Goal: Contribute content: Contribute content

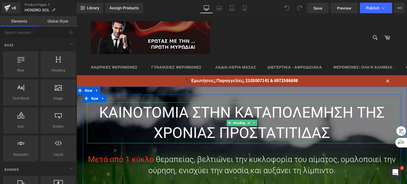
click at [204, 117] on h1 "ΚΑΙΝΟΤΟΜΙΑ ΣΤΗΝ ΚΑΤΑΠΟΛΕΜΗΣΗ ΤΗΣ ΧΡΟΝΙΑΣ ΠΡΟΣΤΑΤΙΤΙΔΑΣ" at bounding box center [242, 122] width 310 height 41
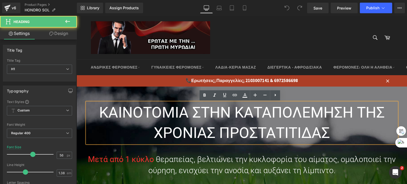
click at [197, 117] on h1 "ΚΑΙΝΟΤΟΜΙΑ ΣΤΗΝ ΚΑΤΑΠΟΛΕΜΗΣΗ ΤΗΣ ΧΡΟΝΙΑΣ ΠΡΟΣΤΑΤΙΤΙΔΑΣ" at bounding box center [242, 122] width 310 height 41
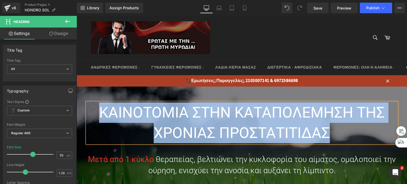
paste div
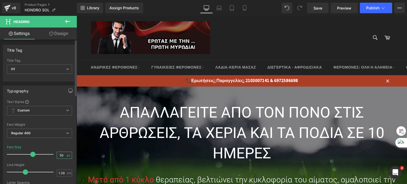
click at [59, 155] on input "56" at bounding box center [61, 155] width 9 height 7
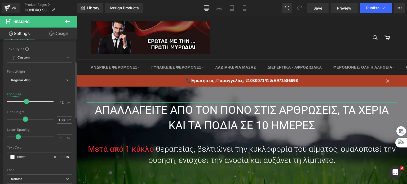
scroll to position [79, 0]
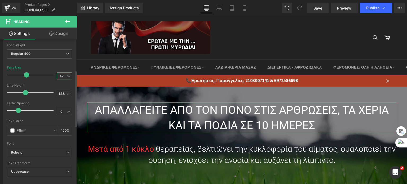
type input "42"
click at [27, 171] on b "Uppercase" at bounding box center [19, 172] width 17 height 4
click at [25, 180] on li "None" at bounding box center [38, 181] width 63 height 8
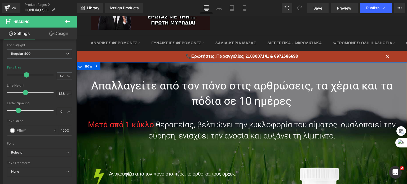
scroll to position [53, 0]
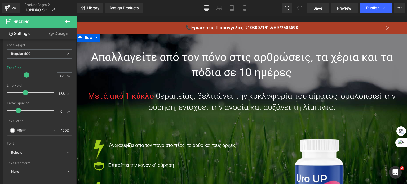
click at [190, 103] on font "θεραπείας, βελτιώνει την κυκλοφορία του αίματος, ομαλοποιεί την ούρηση, ενισχύε…" at bounding box center [271, 101] width 247 height 20
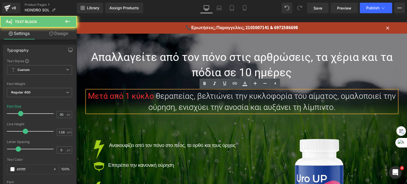
click at [182, 102] on p "Μετά από 1 κύκλο θεραπείας, βελτιώνει την κυκλοφορία του αίματος, ομαλοποιεί τη…" at bounding box center [242, 102] width 310 height 22
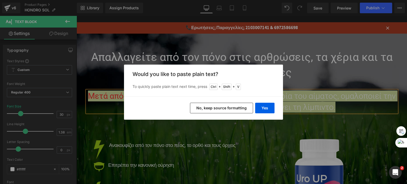
click at [228, 109] on button "No, keep source formatting" at bounding box center [221, 108] width 63 height 11
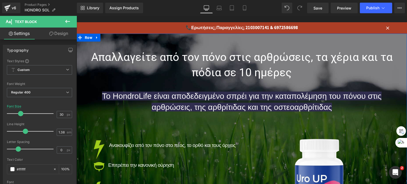
click at [231, 101] on span "Text Block" at bounding box center [239, 102] width 17 height 6
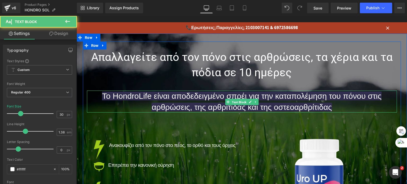
click at [231, 101] on span "Text Block" at bounding box center [239, 102] width 17 height 6
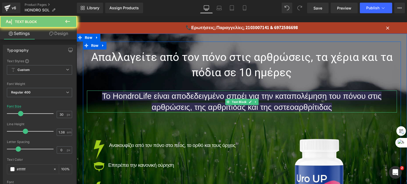
click at [198, 101] on p "Το HondroLife είναι αποδεδειγμένο σπρέι για την καταπολέμηση του πόνου στις αρθ…" at bounding box center [242, 102] width 310 height 22
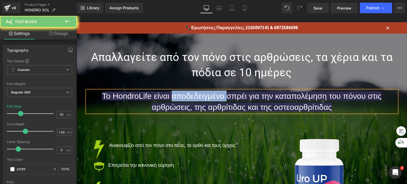
click at [198, 101] on p "Το HondroLife είναι αποδεδειγμένο σπρέι για την καταπολέμηση του πόνου στις αρθ…" at bounding box center [242, 102] width 310 height 22
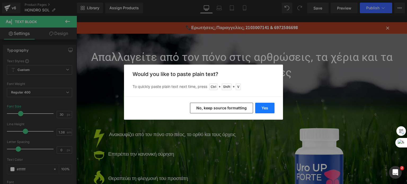
click at [263, 106] on button "Yes" at bounding box center [264, 108] width 19 height 11
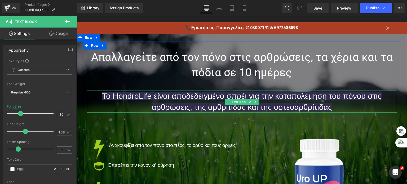
click at [124, 97] on span "Το HondroLife είναι αποδεδειγμένο σπρέι για την καταπολέμηση του πόνου στις αρθ…" at bounding box center [241, 102] width 279 height 20
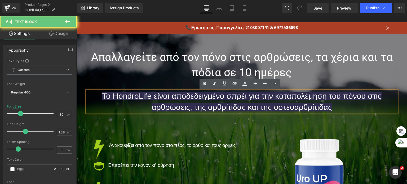
click at [137, 97] on span "Το HondroLife είναι αποδεδειγμένο σπρέι για την καταπολέμηση του πόνου στις αρθ…" at bounding box center [241, 102] width 279 height 20
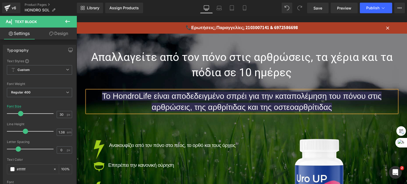
click at [138, 95] on span "Το HondroLife είναι αποδεδειγμένο σπρέι για την καταπολέμηση του πόνου στις αρθ…" at bounding box center [241, 102] width 279 height 20
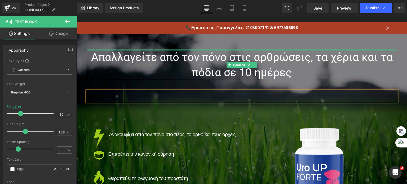
click at [153, 50] on div at bounding box center [242, 50] width 310 height 1
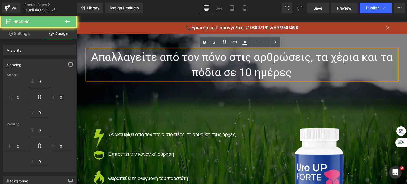
click at [144, 60] on h1 "Απαλλαγείτε από τον πόνο στις αρθρώσεις, τα χέρια και τα πόδια σε 10 ημέρες" at bounding box center [242, 65] width 310 height 31
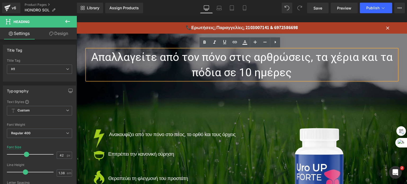
click at [160, 104] on div "Απαλλαγείτε από τον πόνο στις αρθρώσεις, τα χέρια και τα πόδια σε 10 ημέρες Hea…" at bounding box center [242, 138] width 318 height 176
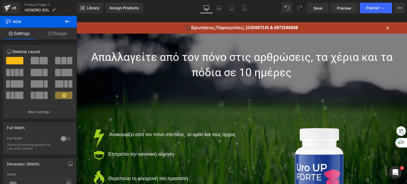
click at [210, 95] on p at bounding box center [242, 96] width 310 height 11
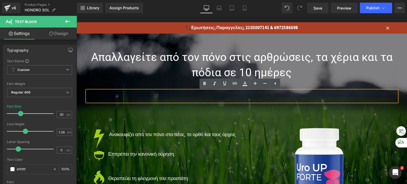
click at [193, 96] on p at bounding box center [242, 96] width 310 height 11
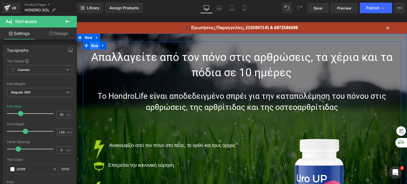
click at [92, 46] on span "Row" at bounding box center [95, 46] width 10 height 8
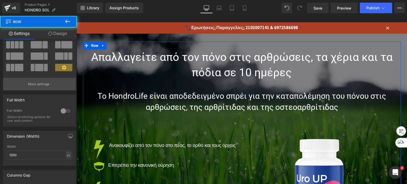
scroll to position [79, 0]
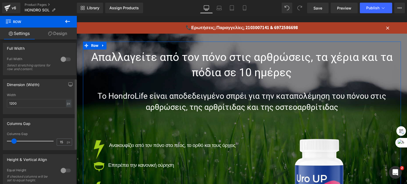
drag, startPoint x: 21, startPoint y: 104, endPoint x: 0, endPoint y: 105, distance: 21.5
click at [0, 105] on div "Dimension (Width) 1200px Width 1200 px % px" at bounding box center [39, 94] width 79 height 39
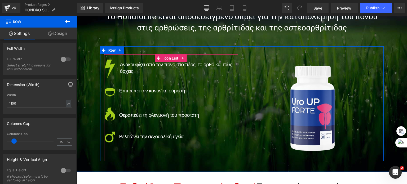
scroll to position [106, 0]
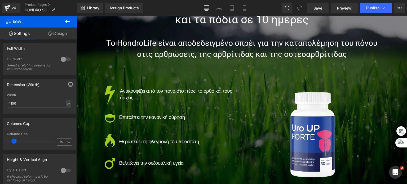
type input "1100"
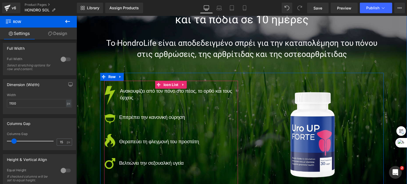
click at [127, 93] on span "Ανακουφίζει από τον πόνο στο πέος, το ορθό και τους όρχεις" at bounding box center [176, 94] width 112 height 12
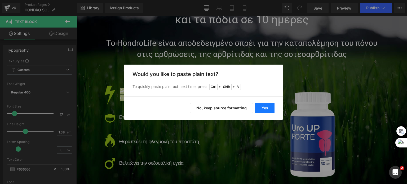
drag, startPoint x: 261, startPoint y: 108, endPoint x: 160, endPoint y: 90, distance: 103.2
click at [261, 108] on button "Yes" at bounding box center [264, 108] width 19 height 11
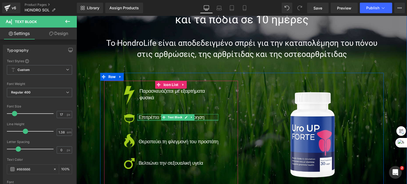
click at [146, 118] on span "Επιτρέπει την κανονική ούρηση" at bounding box center [172, 117] width 66 height 6
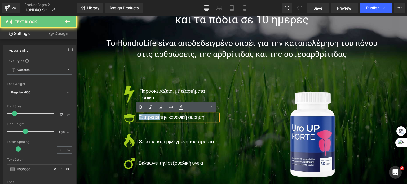
click at [146, 118] on span "Επιτρέπει την κανονική ούρηση" at bounding box center [172, 117] width 66 height 6
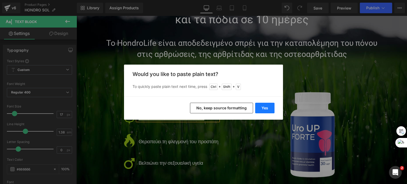
click at [269, 105] on button "Yes" at bounding box center [264, 108] width 19 height 11
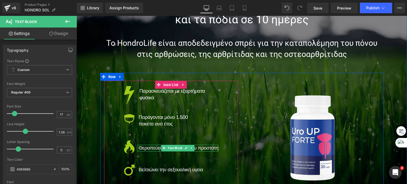
click at [156, 149] on span "Θεραπεύει τη φλεγμονή του προστάτη" at bounding box center [179, 148] width 80 height 6
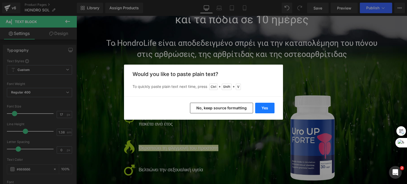
click at [260, 110] on button "Yes" at bounding box center [264, 108] width 19 height 11
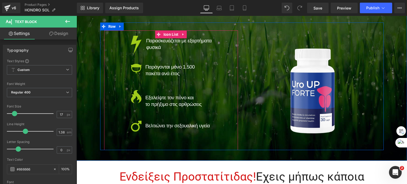
scroll to position [159, 0]
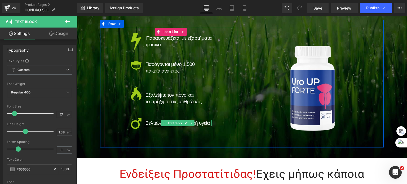
click at [151, 123] on span "Βελτιώνει την σεξουαλική υγεία" at bounding box center [177, 123] width 64 height 6
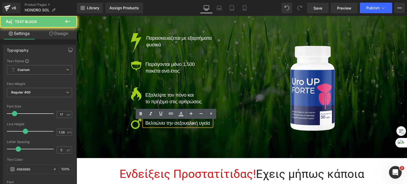
click at [151, 123] on span "Βελτιώνει την σεξουαλική υγεία" at bounding box center [177, 123] width 64 height 6
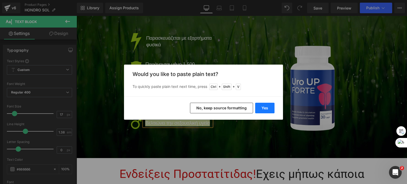
drag, startPoint x: 186, startPoint y: 90, endPoint x: 265, endPoint y: 106, distance: 80.5
click at [265, 106] on button "Yes" at bounding box center [264, 108] width 19 height 11
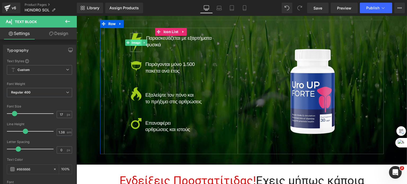
click at [133, 42] on span "Image" at bounding box center [136, 42] width 11 height 6
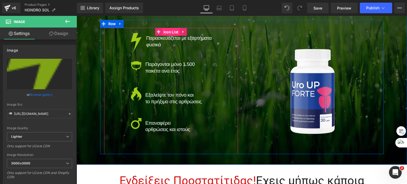
click at [168, 32] on span "Icon List" at bounding box center [171, 32] width 18 height 8
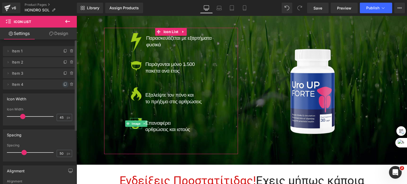
click at [64, 85] on icon at bounding box center [65, 84] width 2 height 3
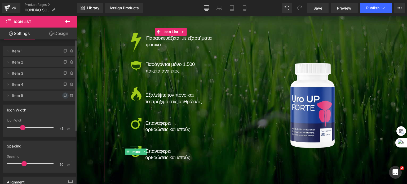
click at [64, 96] on icon at bounding box center [65, 96] width 2 height 2
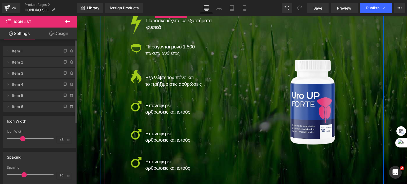
scroll to position [185, 0]
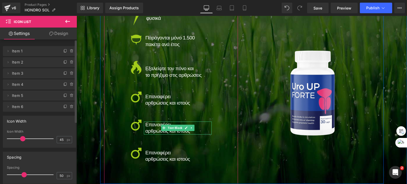
click at [156, 126] on span "Επαναφέρει" at bounding box center [157, 125] width 25 height 6
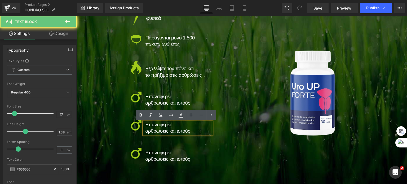
click at [156, 126] on span "Επαναφέρει" at bounding box center [157, 125] width 25 height 6
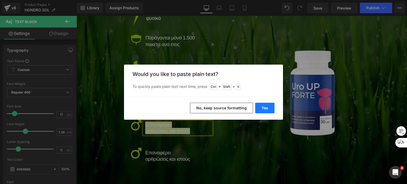
drag, startPoint x: 260, startPoint y: 107, endPoint x: 144, endPoint y: 106, distance: 116.3
click at [260, 107] on button "Yes" at bounding box center [264, 108] width 19 height 11
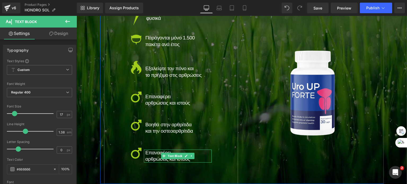
click at [149, 153] on span "Επαναφέρει" at bounding box center [157, 153] width 25 height 6
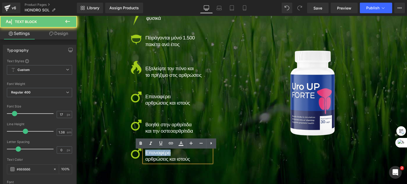
click at [149, 153] on span "Επαναφέρει" at bounding box center [157, 153] width 25 height 6
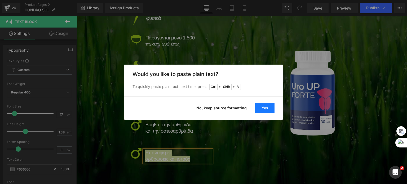
click at [261, 108] on button "Yes" at bounding box center [264, 108] width 19 height 11
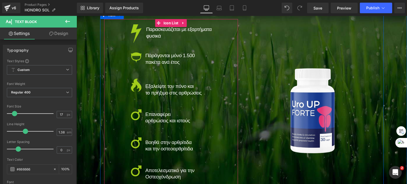
scroll to position [159, 0]
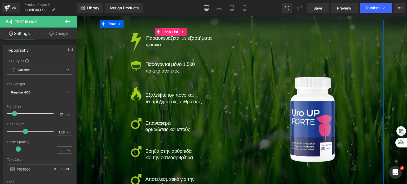
click at [165, 32] on span "Icon List" at bounding box center [171, 32] width 18 height 8
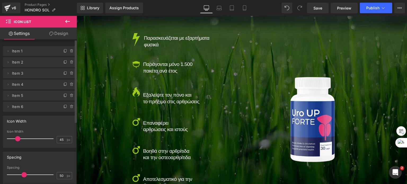
drag, startPoint x: 22, startPoint y: 138, endPoint x: 17, endPoint y: 139, distance: 4.8
click at [17, 139] on span at bounding box center [17, 138] width 5 height 5
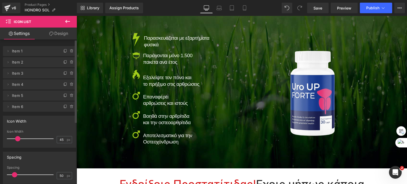
drag, startPoint x: 21, startPoint y: 174, endPoint x: 12, endPoint y: 173, distance: 9.3
click at [12, 173] on span at bounding box center [14, 174] width 5 height 5
click at [57, 178] on input "50" at bounding box center [61, 175] width 9 height 7
type input "15"
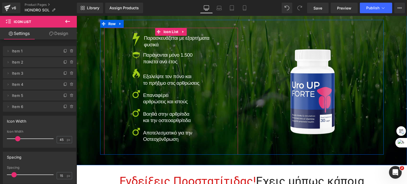
click at [154, 38] on span "Παρασκευάζεται με εξαρτήματα" at bounding box center [176, 38] width 65 height 6
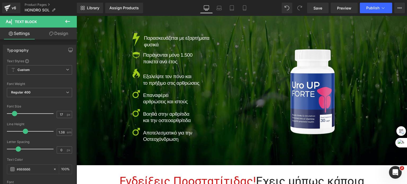
click at [57, 33] on link "Design" at bounding box center [58, 34] width 38 height 12
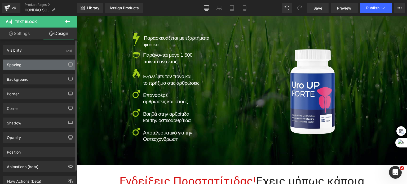
click at [39, 61] on div "Spacing" at bounding box center [39, 65] width 73 height 10
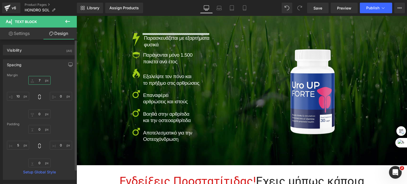
click at [38, 81] on input "7" at bounding box center [39, 80] width 22 height 9
type input "0"
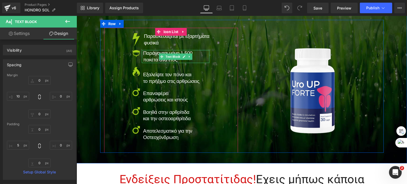
click at [150, 56] on p "Παράγονται μόνο 1.500" at bounding box center [176, 53] width 66 height 6
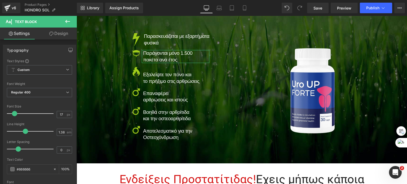
click at [56, 33] on link "Design" at bounding box center [58, 34] width 38 height 12
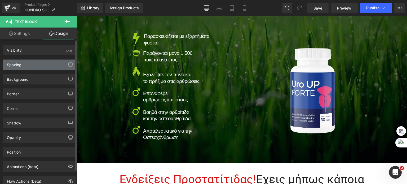
click at [34, 64] on div "Spacing" at bounding box center [39, 65] width 73 height 10
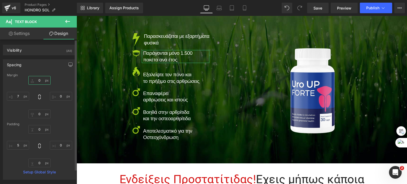
click at [38, 79] on input "0" at bounding box center [39, 80] width 22 height 9
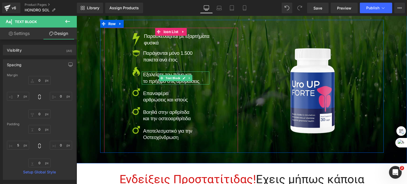
click at [154, 81] on span "το πρήξιμο στις αρθρώσεις" at bounding box center [171, 81] width 56 height 6
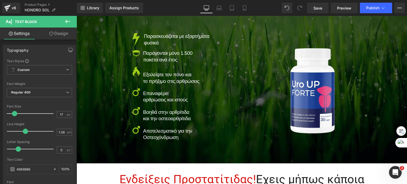
click at [59, 31] on link "Design" at bounding box center [58, 34] width 38 height 12
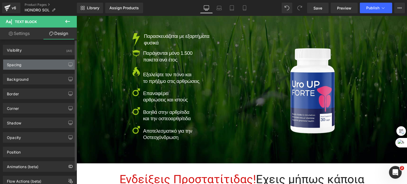
click at [37, 62] on div "Spacing" at bounding box center [39, 65] width 73 height 10
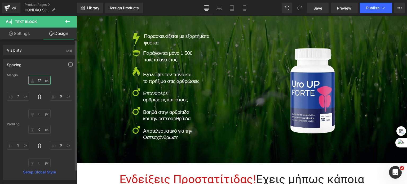
click at [39, 79] on input "text" at bounding box center [39, 80] width 22 height 9
type input "0"
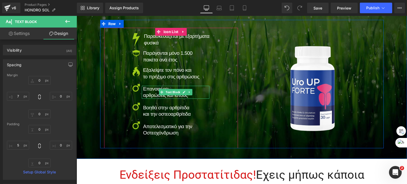
click at [153, 92] on span "Επαναφέρει" at bounding box center [155, 89] width 25 height 6
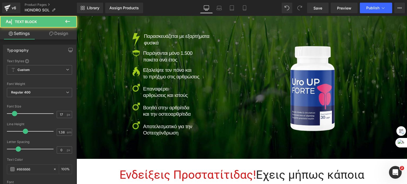
click at [55, 28] on link "Design" at bounding box center [58, 34] width 38 height 12
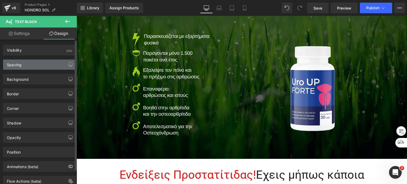
drag, startPoint x: 34, startPoint y: 62, endPoint x: 34, endPoint y: 65, distance: 3.0
click at [34, 62] on div "Spacing" at bounding box center [39, 65] width 73 height 10
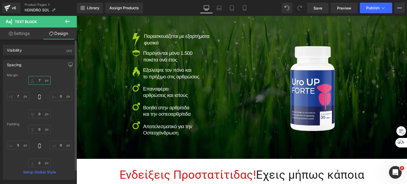
click at [38, 78] on input "7" at bounding box center [39, 80] width 22 height 9
type input "0"
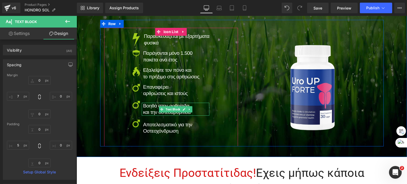
click at [143, 109] on p "Βοηθά στην αρθρίτιδα" at bounding box center [176, 106] width 66 height 6
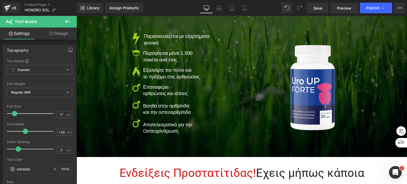
click at [61, 33] on link "Design" at bounding box center [58, 34] width 38 height 12
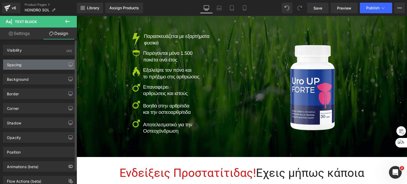
click at [35, 66] on div "Spacing" at bounding box center [39, 65] width 73 height 10
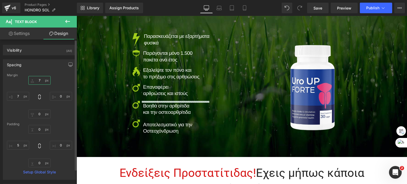
click at [39, 81] on input "7" at bounding box center [39, 80] width 22 height 9
click at [40, 81] on input "7" at bounding box center [39, 80] width 22 height 9
type input "0"
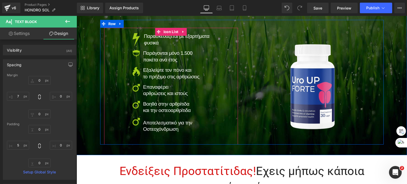
click at [145, 125] on span "Αποτελεσματικό για την" at bounding box center [167, 123] width 49 height 6
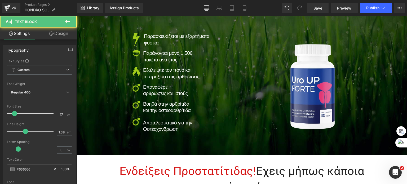
click at [59, 35] on link "Design" at bounding box center [58, 34] width 38 height 12
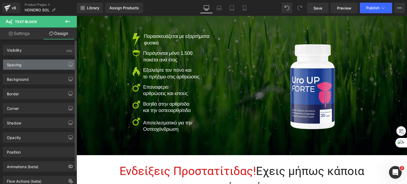
click at [36, 64] on div "Spacing" at bounding box center [39, 65] width 73 height 10
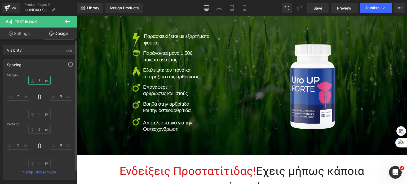
click at [39, 78] on input "text" at bounding box center [39, 80] width 22 height 9
type input "0"
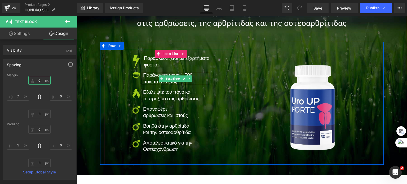
scroll to position [106, 0]
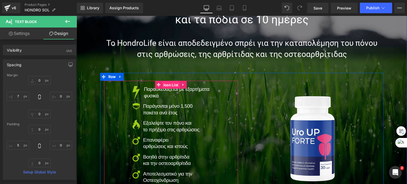
click at [164, 84] on span "Icon List" at bounding box center [171, 85] width 18 height 8
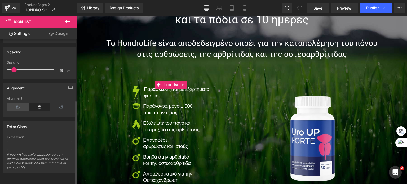
click at [17, 104] on icon at bounding box center [18, 107] width 22 height 8
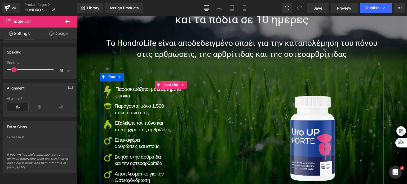
click at [164, 85] on span "Icon List" at bounding box center [171, 85] width 18 height 8
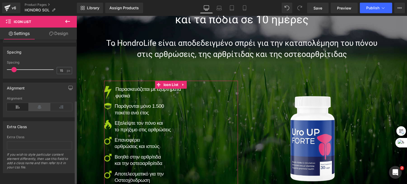
click at [38, 106] on icon at bounding box center [40, 107] width 22 height 8
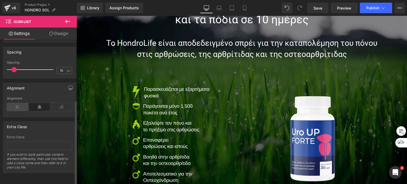
click at [20, 105] on icon at bounding box center [18, 107] width 22 height 8
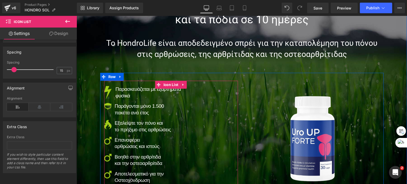
click at [202, 122] on div "Image Παρασκευάζεται με εξαρτήματα φυσικά Text Block Image Παράγονται μόνο 1.50…" at bounding box center [171, 136] width 134 height 101
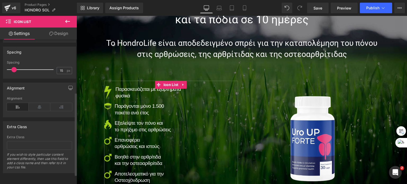
scroll to position [79, 0]
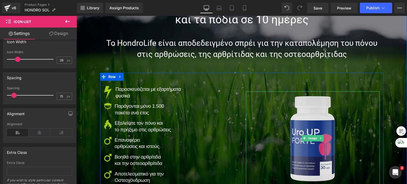
click at [309, 127] on img at bounding box center [313, 138] width 94 height 94
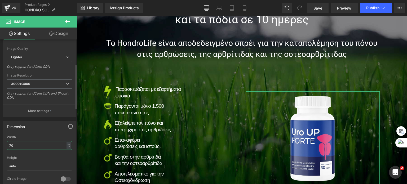
drag, startPoint x: 22, startPoint y: 141, endPoint x: 0, endPoint y: 143, distance: 22.3
click at [0, 143] on div "Dimension 70% Width 70 % % px auto Height auto 0 Circle Image" at bounding box center [39, 152] width 79 height 71
type input "90"
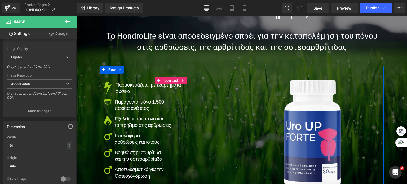
scroll to position [132, 0]
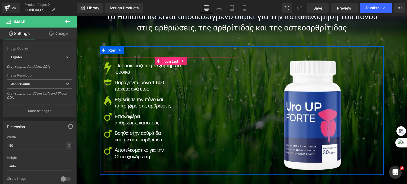
click at [165, 60] on span "Icon List" at bounding box center [171, 61] width 18 height 8
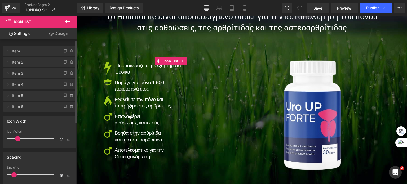
drag, startPoint x: 59, startPoint y: 140, endPoint x: 61, endPoint y: 138, distance: 2.8
click at [60, 140] on input "28" at bounding box center [61, 139] width 9 height 7
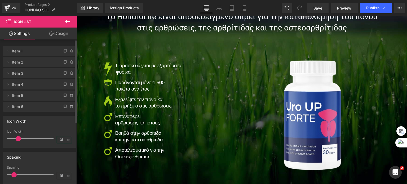
type input "32"
click at [58, 174] on input "15" at bounding box center [61, 175] width 9 height 7
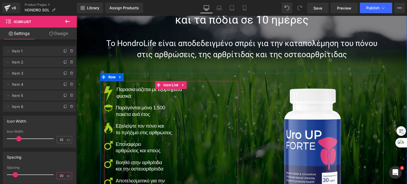
scroll to position [79, 0]
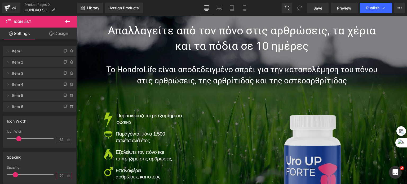
type input "20"
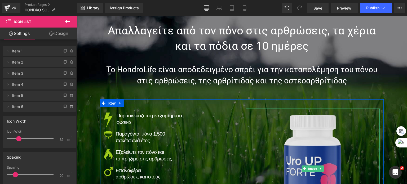
click at [293, 148] on img at bounding box center [312, 169] width 121 height 121
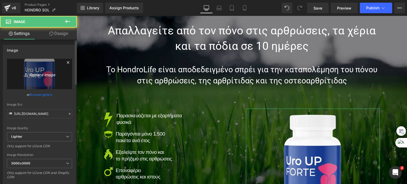
click at [35, 77] on link "Replace Image" at bounding box center [39, 74] width 65 height 30
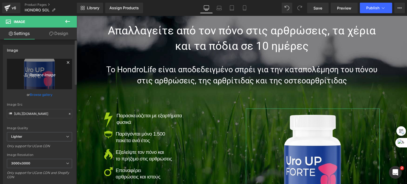
type input "C:\fakepath\product-1.png"
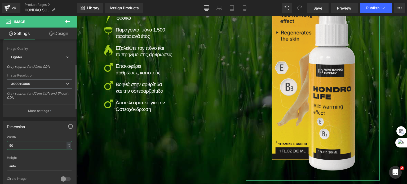
drag, startPoint x: 20, startPoint y: 145, endPoint x: 0, endPoint y: 139, distance: 21.4
click at [0, 139] on div "Dimension 90% Width 90 % % px auto Height auto 0 Circle Image" at bounding box center [39, 152] width 79 height 71
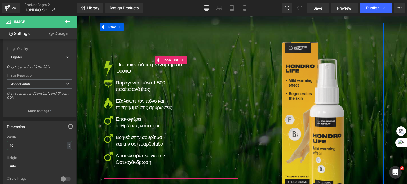
scroll to position [131, 0]
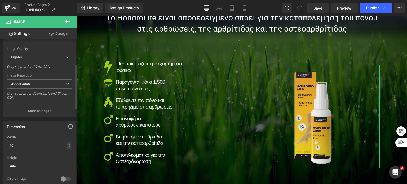
drag, startPoint x: 12, startPoint y: 144, endPoint x: 0, endPoint y: 138, distance: 13.0
click at [0, 140] on div "Dimension 90% Width 40 % % px auto Height auto 0 Circle Image" at bounding box center [39, 152] width 79 height 71
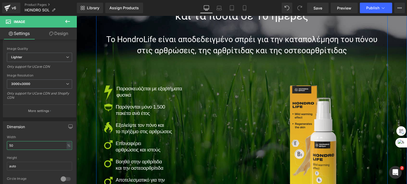
scroll to position [160, 0]
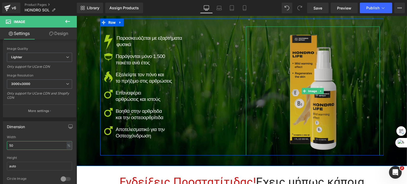
type input "50"
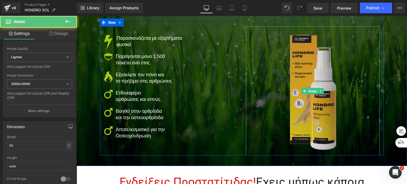
click at [299, 70] on img at bounding box center [312, 90] width 67 height 129
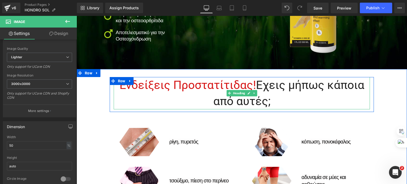
scroll to position [266, 0]
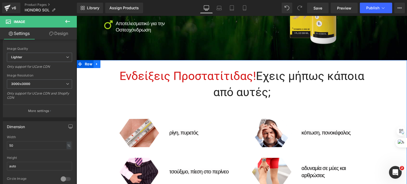
click at [95, 65] on icon at bounding box center [97, 64] width 4 height 4
click at [109, 62] on icon at bounding box center [111, 64] width 4 height 4
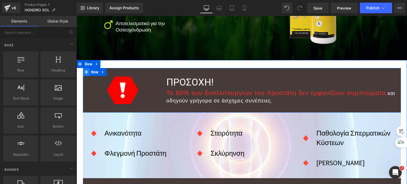
click at [87, 71] on span at bounding box center [86, 72] width 7 height 8
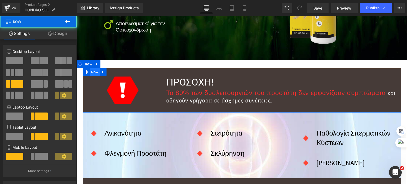
click at [95, 73] on span "Row" at bounding box center [95, 72] width 10 height 8
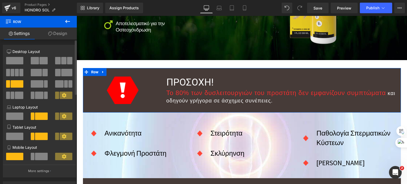
click at [34, 60] on span at bounding box center [35, 60] width 8 height 7
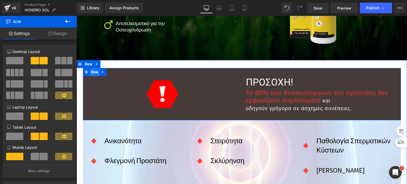
click at [91, 72] on span "Row" at bounding box center [95, 72] width 10 height 8
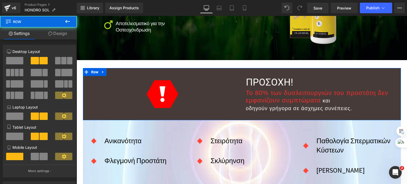
drag, startPoint x: 58, startPoint y: 35, endPoint x: 39, endPoint y: 69, distance: 38.5
click at [58, 35] on link "Design" at bounding box center [57, 34] width 38 height 12
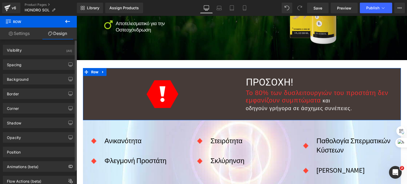
click at [29, 85] on div "Border Border Style Custom Custom Setup Global Style Custom Setup Global Style …" at bounding box center [39, 91] width 79 height 15
click at [37, 75] on div "Background" at bounding box center [39, 79] width 73 height 10
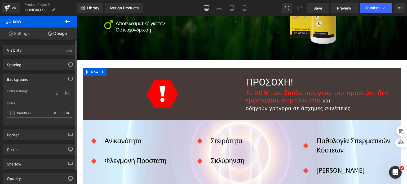
click at [54, 112] on icon at bounding box center [55, 113] width 2 height 2
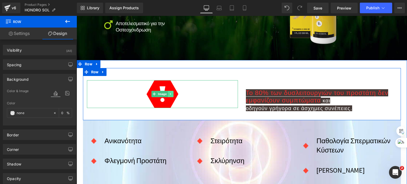
click at [168, 94] on link at bounding box center [171, 94] width 6 height 6
click at [172, 95] on icon at bounding box center [173, 94] width 3 height 3
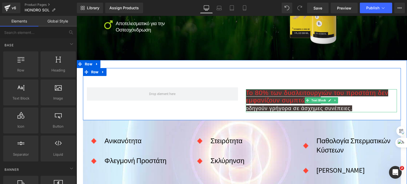
click at [273, 96] on p "Το 80% των δυσλειτουργιών του προστάτη δεν εμφανίζουν συμπτώματα και οδηγούν γρ…" at bounding box center [321, 100] width 151 height 23
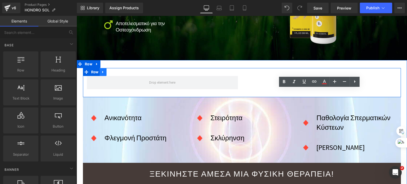
click at [102, 71] on icon at bounding box center [103, 72] width 4 height 4
click at [108, 71] on icon at bounding box center [110, 72] width 4 height 4
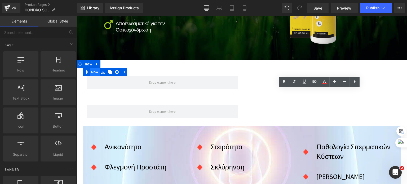
click at [91, 73] on span "Row" at bounding box center [95, 72] width 10 height 8
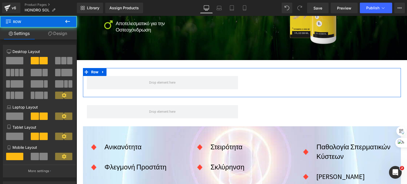
click at [17, 60] on span at bounding box center [14, 60] width 17 height 7
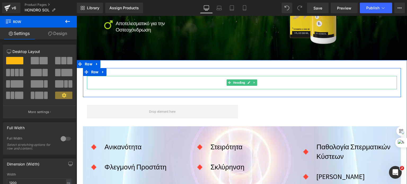
click at [198, 81] on h1 "ΠΡΟΣΟΧΗ!" at bounding box center [242, 82] width 310 height 13
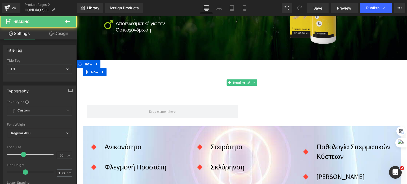
click at [184, 81] on h1 "ΠΡΟΣΟΧΗ!" at bounding box center [242, 82] width 310 height 13
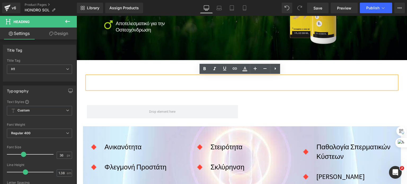
paste div
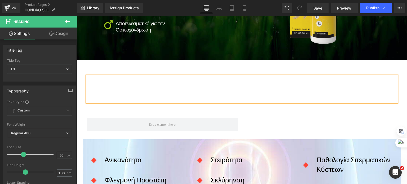
click at [213, 95] on h1 "ΠΡΟΣΟΧΗ!Μια μοναδική σύνθεση, που θεραπεύει αρθρώσεις και συνδέσμους" at bounding box center [242, 89] width 310 height 26
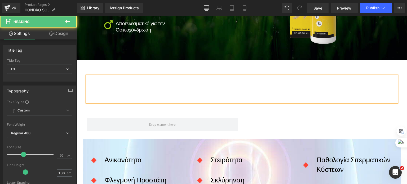
click at [200, 92] on h1 "ΠΡΟΣΟΧΗ!Μια μοναδική σύνθεση, που θεραπεύει αρθρώσεις και συνδέσμου" at bounding box center [242, 89] width 310 height 26
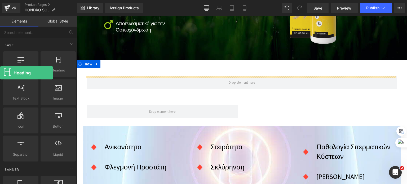
drag, startPoint x: 19, startPoint y: 53, endPoint x: 1, endPoint y: 71, distance: 25.5
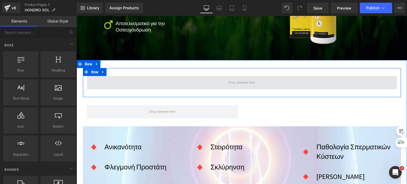
click at [217, 83] on span at bounding box center [242, 82] width 310 height 13
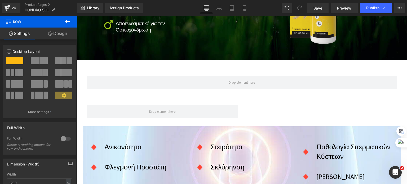
click at [67, 22] on icon at bounding box center [67, 21] width 6 height 6
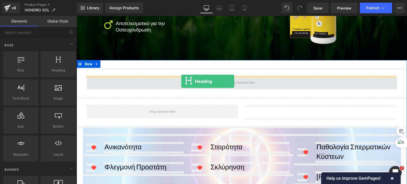
drag, startPoint x: 135, startPoint y: 82, endPoint x: 181, endPoint y: 81, distance: 46.6
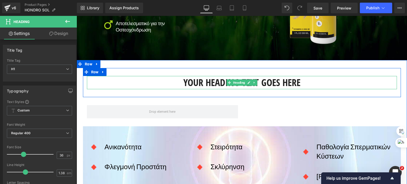
click at [193, 81] on h1 "Your heading text goes here" at bounding box center [242, 82] width 310 height 13
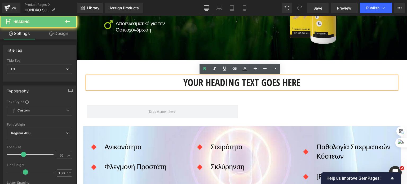
click at [220, 86] on h1 "Your heading text goes here" at bounding box center [242, 82] width 310 height 13
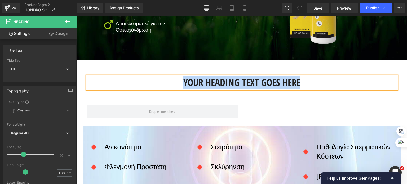
paste div
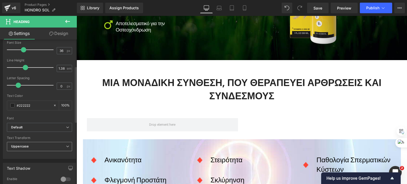
scroll to position [106, 0]
click at [21, 146] on b "Uppercase" at bounding box center [19, 145] width 17 height 4
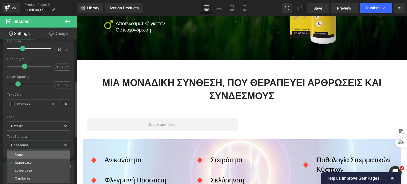
click at [25, 153] on li "None" at bounding box center [38, 155] width 63 height 8
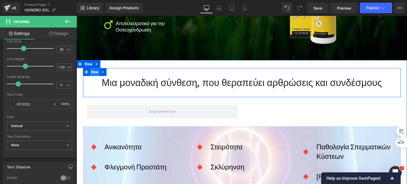
click at [93, 75] on span "Row" at bounding box center [95, 72] width 10 height 8
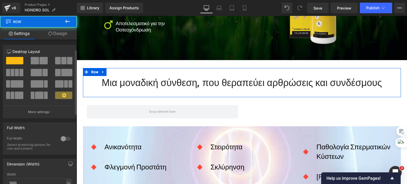
scroll to position [79, 0]
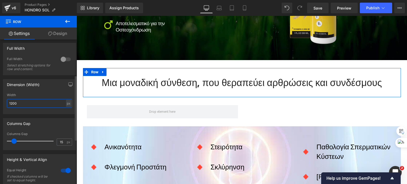
click at [0, 101] on div "Dimension (Width) 1200px Width 1200 px % px" at bounding box center [39, 94] width 79 height 39
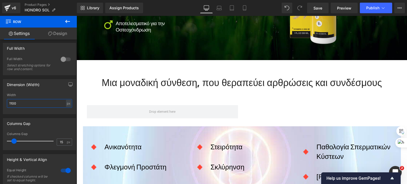
type input "1100"
click at [67, 21] on icon at bounding box center [67, 21] width 6 height 6
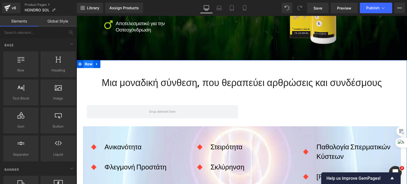
click at [86, 63] on span "Row" at bounding box center [88, 64] width 10 height 8
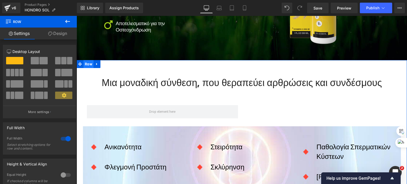
click at [87, 64] on span "Row" at bounding box center [88, 64] width 10 height 8
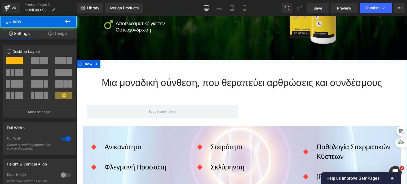
click at [54, 30] on link "Design" at bounding box center [57, 34] width 38 height 12
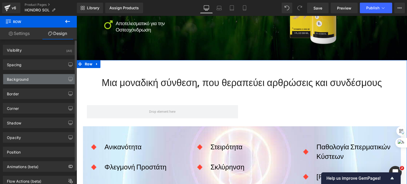
click at [26, 79] on div "Background" at bounding box center [18, 77] width 22 height 7
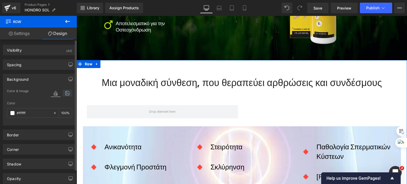
click at [64, 92] on icon at bounding box center [68, 93] width 10 height 7
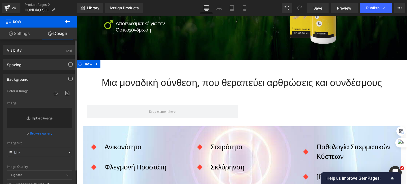
click at [42, 118] on link "Replace Image" at bounding box center [39, 118] width 65 height 20
type input "C:\fakepath\body-bg.jpg"
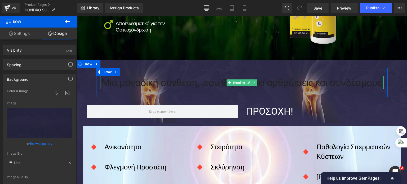
click at [188, 82] on h1 "Μια μοναδική σύνθεση, που θεραπεύει αρθρώσεις και συνδέσμους" at bounding box center [241, 82] width 283 height 13
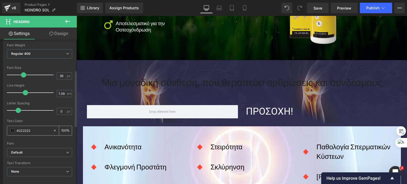
click at [13, 128] on span at bounding box center [12, 130] width 4 height 4
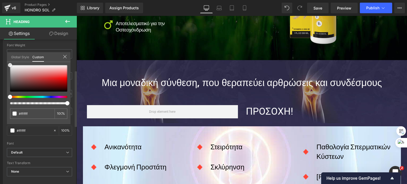
drag, startPoint x: 19, startPoint y: 70, endPoint x: 1, endPoint y: 59, distance: 21.8
click at [1, 59] on div "Typography Text Styles Custom Custom Setup Global Style Custom Setup Global Sty…" at bounding box center [39, 93] width 79 height 182
click at [65, 20] on icon at bounding box center [67, 21] width 6 height 6
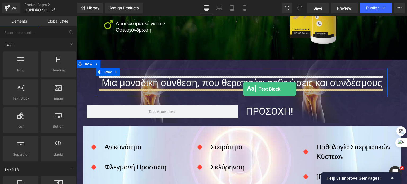
drag, startPoint x: 158, startPoint y: 99, endPoint x: 243, endPoint y: 89, distance: 85.8
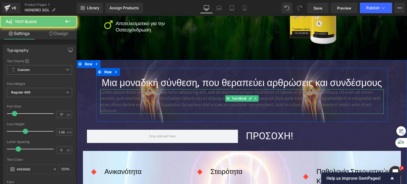
click at [198, 99] on p "Lorem ipsum dolor sit amet, consectetur adipiscing elit, sed do eiusmod tempor …" at bounding box center [241, 101] width 283 height 25
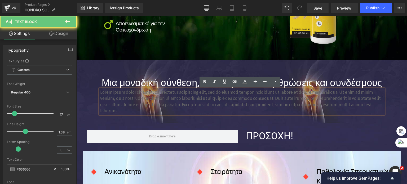
click at [195, 99] on p "Lorem ipsum dolor sit amet, consectetur adipiscing elit, sed do eiusmod tempor …" at bounding box center [241, 101] width 283 height 25
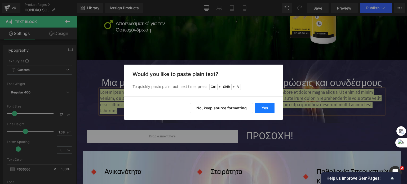
drag, startPoint x: 262, startPoint y: 108, endPoint x: 186, endPoint y: 92, distance: 78.2
click at [262, 108] on button "Yes" at bounding box center [264, 108] width 19 height 11
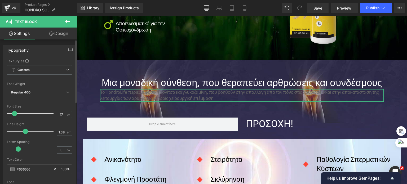
click at [59, 117] on input "17" at bounding box center [61, 114] width 9 height 7
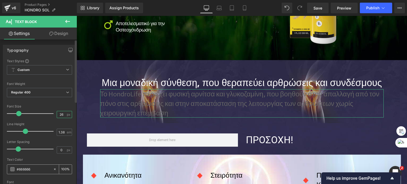
type input "26"
click at [13, 169] on span at bounding box center [12, 169] width 4 height 4
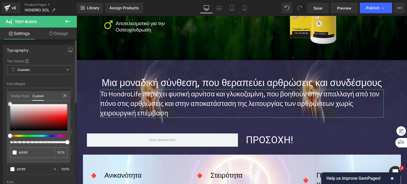
drag, startPoint x: 12, startPoint y: 110, endPoint x: 0, endPoint y: 99, distance: 16.5
click at [0, 99] on div "Typography Text Styles Custom Custom Setup Global Style Custom Setup Global Sty…" at bounding box center [39, 132] width 79 height 182
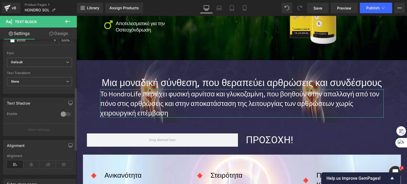
scroll to position [185, 0]
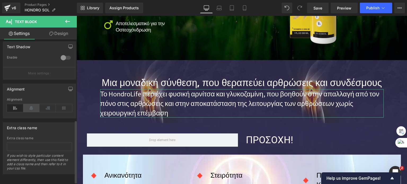
click at [30, 109] on icon at bounding box center [31, 108] width 16 height 8
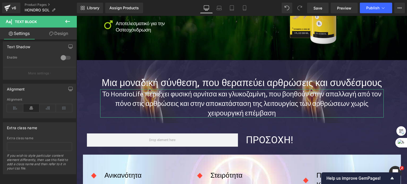
click at [57, 32] on link "Design" at bounding box center [58, 34] width 38 height 12
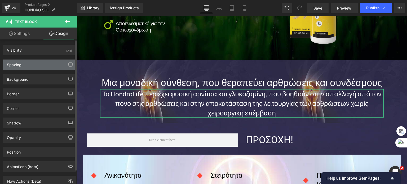
click at [32, 66] on div "Spacing" at bounding box center [39, 65] width 73 height 10
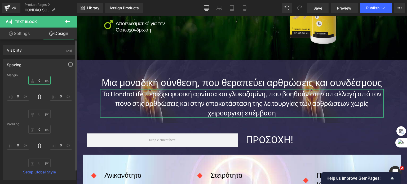
click at [36, 81] on input "text" at bounding box center [39, 80] width 22 height 9
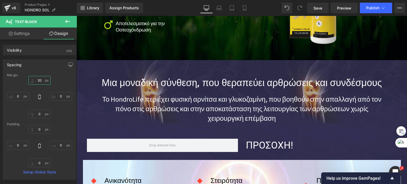
type input "20"
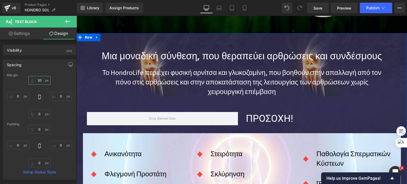
scroll to position [319, 0]
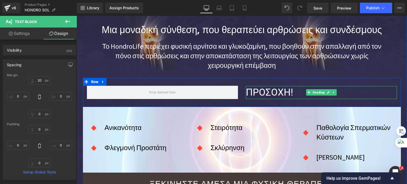
click at [291, 95] on h1 "ΠΡΟΣΟΧΗ!" at bounding box center [321, 92] width 151 height 13
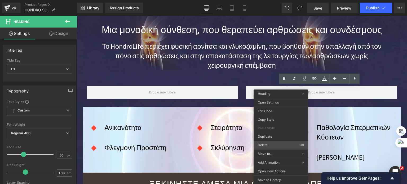
drag, startPoint x: 341, startPoint y: 161, endPoint x: 263, endPoint y: 143, distance: 79.3
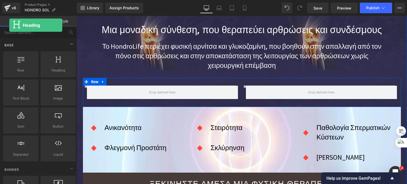
drag, startPoint x: 20, startPoint y: 63, endPoint x: 13, endPoint y: 46, distance: 19.0
click at [9, 25] on div "Elements Global Style Base Row rows, columns, layouts, div Heading headings, ti…" at bounding box center [38, 101] width 77 height 171
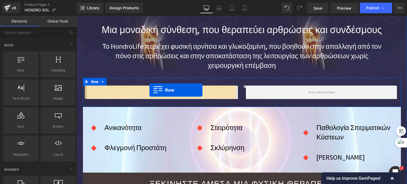
drag, startPoint x: 92, startPoint y: 80, endPoint x: 149, endPoint y: 90, distance: 58.2
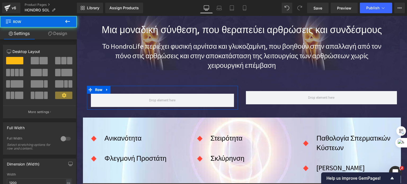
click at [27, 65] on div at bounding box center [39, 62] width 25 height 11
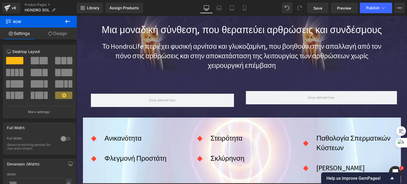
click at [66, 21] on icon at bounding box center [67, 21] width 5 height 3
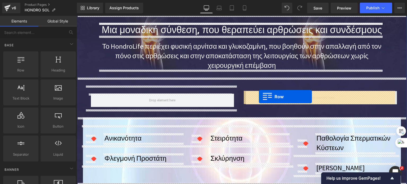
drag, startPoint x: 104, startPoint y: 83, endPoint x: 259, endPoint y: 97, distance: 155.3
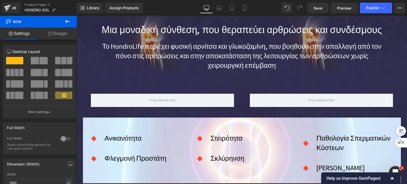
click at [67, 19] on icon at bounding box center [67, 21] width 6 height 6
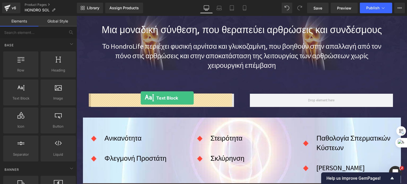
drag, startPoint x: 131, startPoint y: 111, endPoint x: 141, endPoint y: 98, distance: 16.2
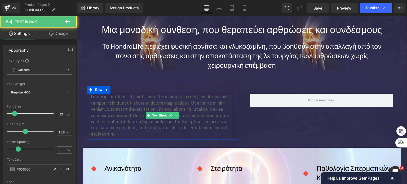
click at [130, 108] on p "Lorem ipsum dolor sit amet, consectetur adipiscing elit, sed do eiusmod tempor …" at bounding box center [162, 115] width 143 height 43
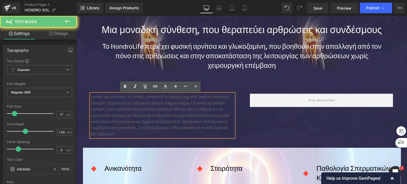
click at [120, 108] on p "Lorem ipsum dolor sit amet, consectetur adipiscing elit, sed do eiusmod tempor …" at bounding box center [162, 115] width 143 height 43
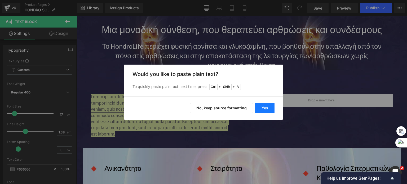
click at [270, 104] on button "Yes" at bounding box center [264, 108] width 19 height 11
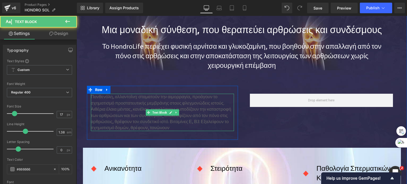
click at [125, 116] on p "Αιθέρια έλαια μέντας, κανέλας, ευκαλύπτου: εμποδίζουν την καταστροφή των αρθρώσ…" at bounding box center [162, 118] width 143 height 25
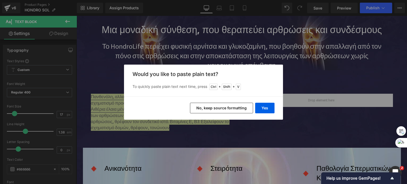
click at [201, 108] on button "No, keep source formatting" at bounding box center [221, 108] width 63 height 11
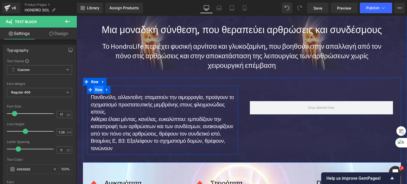
click at [95, 91] on span "Row" at bounding box center [99, 90] width 10 height 8
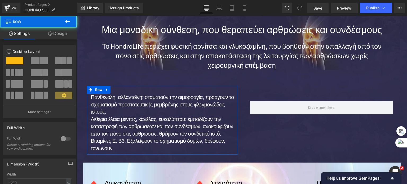
click at [59, 34] on link "Design" at bounding box center [57, 34] width 38 height 12
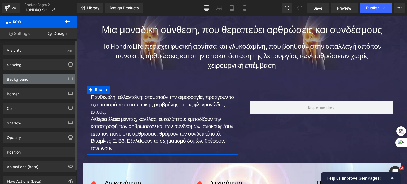
click at [25, 80] on div "Background" at bounding box center [18, 77] width 22 height 7
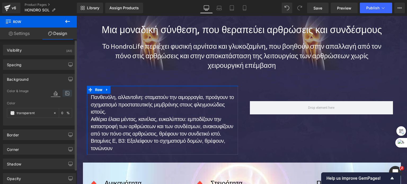
click at [63, 96] on icon at bounding box center [68, 93] width 10 height 7
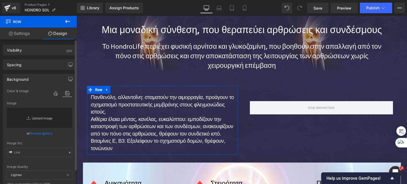
click at [42, 117] on link "Replace Image" at bounding box center [39, 118] width 65 height 20
type input "C:\fakepath\bg-comp-1.jpg"
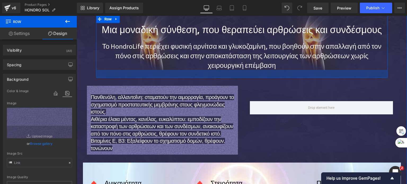
click at [146, 75] on div at bounding box center [241, 74] width 291 height 8
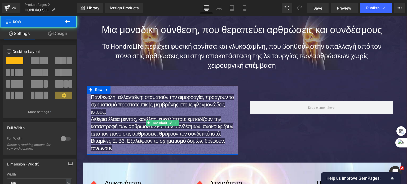
click at [135, 98] on span "Πανθενόλη, αλλαντοΐνη: σταματούν την αιμορραγία, προάγουν το σχηματισμό προστατ…" at bounding box center [162, 104] width 143 height 20
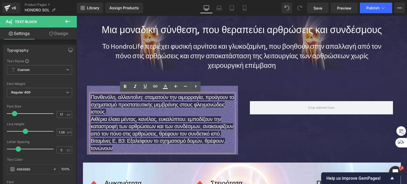
click at [151, 114] on p "Πανθενόλη, αλλαντοΐνη: σταματούν την αιμορραγία, προάγουν το σχηματισμό προστατ…" at bounding box center [162, 123] width 143 height 58
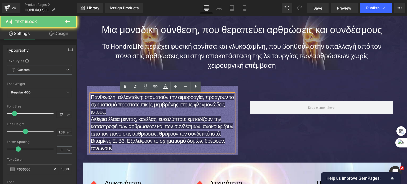
click at [143, 112] on p "Πανθενόλη, αλλαντοΐνη: σταματούν την αιμορραγία, προάγουν το σχηματισμό προστατ…" at bounding box center [162, 123] width 143 height 58
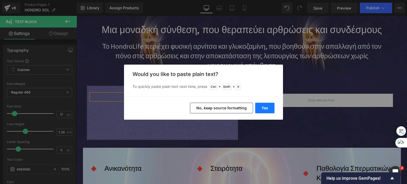
click at [265, 107] on button "Yes" at bounding box center [264, 108] width 19 height 11
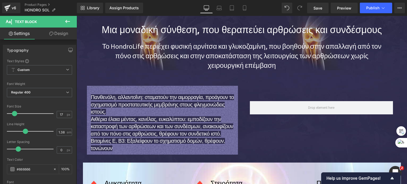
click at [102, 119] on span "Αιθέρια έλαια μέντας, κανέλας, ευκαλύπτου: εμποδίζουν την καταστροφή των αρθρώσ…" at bounding box center [162, 133] width 142 height 35
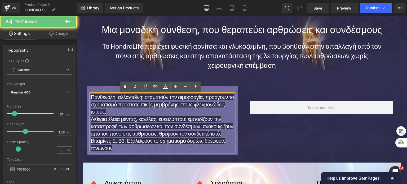
click at [118, 120] on span "Αιθέρια έλαια μέντας, κανέλας, ευκαλύπτου: εμποδίζουν την καταστροφή των αρθρώσ…" at bounding box center [162, 133] width 142 height 35
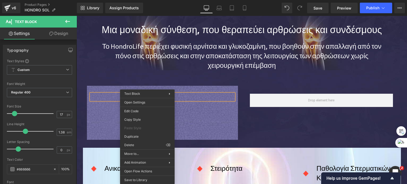
click at [141, 149] on div "Move to... Move Up Move Down Move to [GEOGRAPHIC_DATA]" at bounding box center [147, 153] width 55 height 9
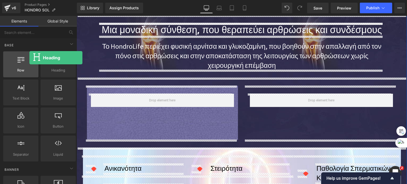
drag, startPoint x: 63, startPoint y: 60, endPoint x: 29, endPoint y: 57, distance: 34.0
click at [29, 57] on div "Row rows, columns, layouts, div Heading headings, titles, h1,h2,h3,h4,h5,h6 Tex…" at bounding box center [39, 106] width 75 height 112
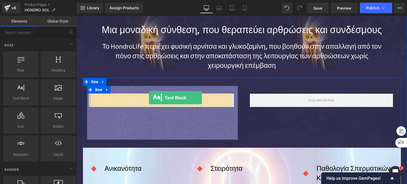
drag, startPoint x: 131, startPoint y: 107, endPoint x: 149, endPoint y: 98, distance: 20.5
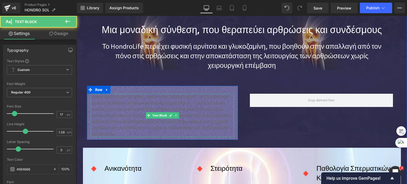
click at [136, 109] on p "Lorem ipsum dolor sit amet, consectetur adipiscing elit, sed do eiusmod tempor …" at bounding box center [162, 115] width 143 height 43
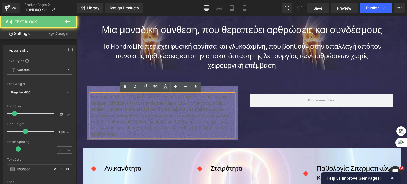
click at [132, 109] on p "Lorem ipsum dolor sit amet, consectetur adipiscing elit, sed do eiusmod tempor …" at bounding box center [162, 115] width 143 height 43
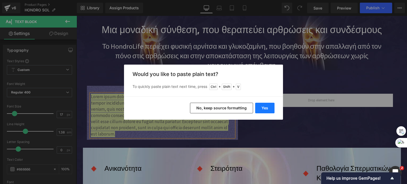
click at [261, 107] on button "Yes" at bounding box center [264, 108] width 19 height 11
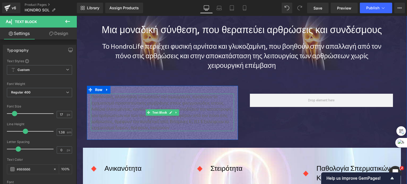
click at [127, 101] on p "Πανθενόλη, αλλαντοΐνη: σταματούν την αιμορραγία, προάγουν το σχηματισμό προστατ…" at bounding box center [162, 100] width 143 height 12
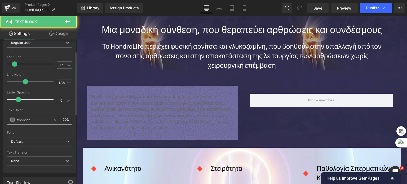
scroll to position [53, 0]
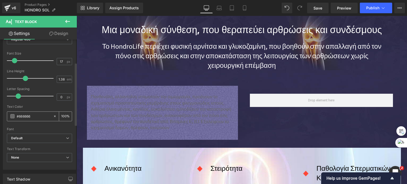
click at [14, 115] on span at bounding box center [12, 116] width 4 height 4
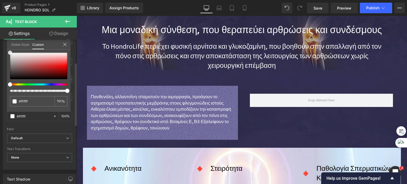
drag, startPoint x: 20, startPoint y: 63, endPoint x: 6, endPoint y: 48, distance: 20.4
click at [6, 48] on div "Typography Text Styles Custom Custom Setup Global Style Custom Setup Global Sty…" at bounding box center [39, 79] width 79 height 182
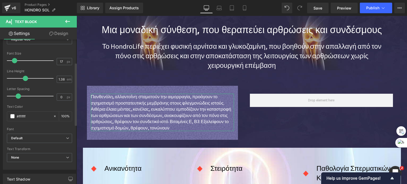
click at [59, 65] on div "Font Size 17 px" at bounding box center [39, 61] width 65 height 18
click at [59, 63] on input "17" at bounding box center [61, 61] width 9 height 7
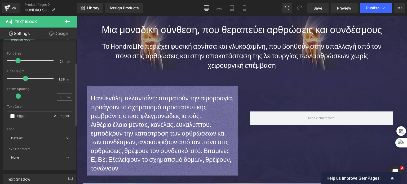
click at [58, 60] on input "24" at bounding box center [61, 61] width 9 height 7
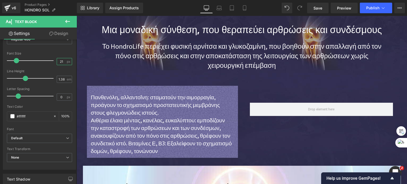
type input "21"
click at [67, 18] on button at bounding box center [67, 22] width 19 height 12
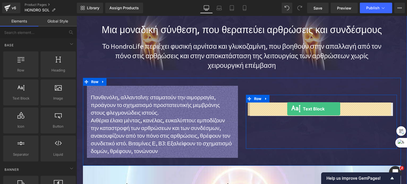
drag, startPoint x: 207, startPoint y: 95, endPoint x: 287, endPoint y: 109, distance: 81.0
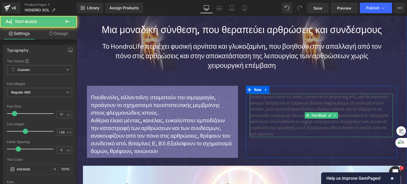
click at [282, 114] on p "Lorem ipsum dolor sit amet, consectetur adipiscing elit, sed do eiusmod tempor …" at bounding box center [321, 115] width 143 height 43
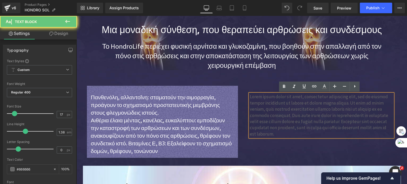
click at [258, 112] on p "Lorem ipsum dolor sit amet, consectetur adipiscing elit, sed do eiusmod tempor …" at bounding box center [321, 115] width 143 height 43
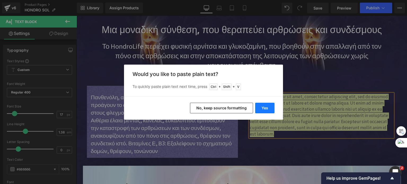
click at [260, 111] on button "Yes" at bounding box center [264, 108] width 19 height 11
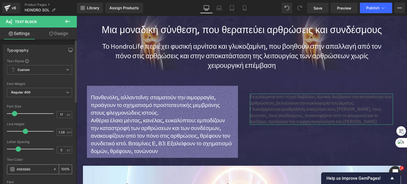
click at [13, 170] on span at bounding box center [12, 169] width 4 height 4
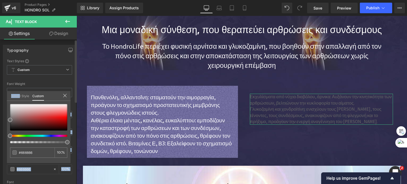
drag, startPoint x: 19, startPoint y: 100, endPoint x: 14, endPoint y: 119, distance: 20.6
click at [5, 136] on div "Typography Text Styles Custom Custom Setup Global Style Custom Setup Global Sty…" at bounding box center [39, 132] width 79 height 182
drag, startPoint x: 14, startPoint y: 118, endPoint x: 8, endPoint y: 130, distance: 13.5
click at [3, 149] on div "Typography Text Styles Custom Custom Setup Global Style Custom Setup Global Sty…" at bounding box center [39, 132] width 79 height 182
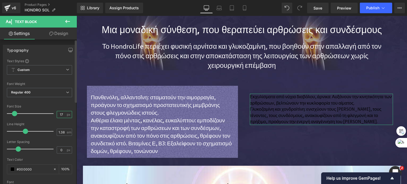
click at [60, 115] on input "17" at bounding box center [61, 114] width 9 height 7
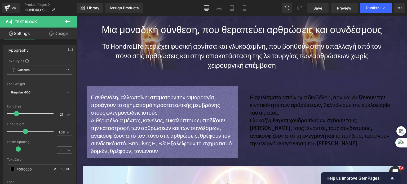
type input "21"
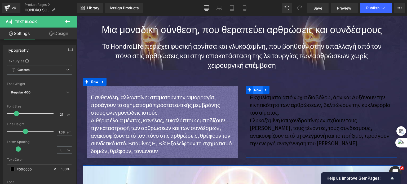
click at [257, 90] on span "Row" at bounding box center [258, 90] width 10 height 8
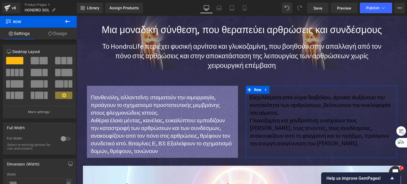
click at [57, 32] on link "Design" at bounding box center [57, 34] width 38 height 12
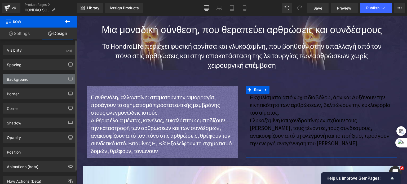
click at [31, 80] on div "Background" at bounding box center [39, 79] width 73 height 10
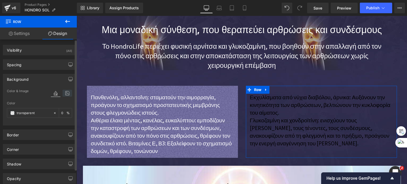
click at [63, 93] on icon at bounding box center [68, 93] width 10 height 7
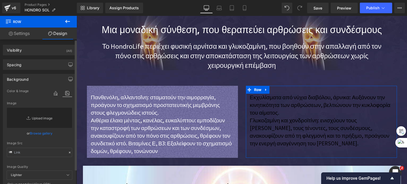
click at [43, 117] on link "Replace Image" at bounding box center [39, 118] width 65 height 20
type input "C:\fakepath\bg-comp-2.jpg"
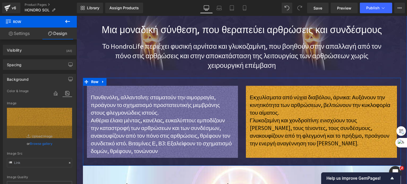
click at [242, 95] on div "Εκχυλίσματα από νύχια διαβόλου, άρνικα: Αυξάνουν την κινητικότητα των αρθρώσεων…" at bounding box center [321, 122] width 159 height 72
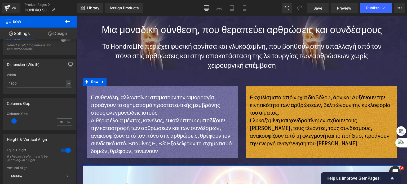
scroll to position [159, 0]
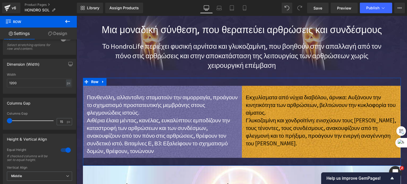
drag, startPoint x: 14, startPoint y: 122, endPoint x: 0, endPoint y: 118, distance: 14.4
click at [0, 118] on div "Columns Gap 15px Columns Gap 15 px" at bounding box center [39, 112] width 79 height 36
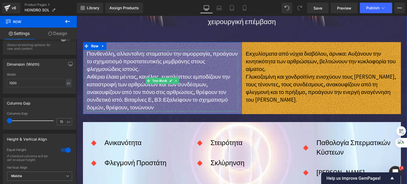
scroll to position [372, 0]
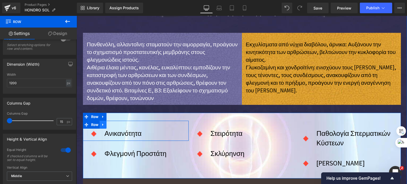
click at [101, 124] on icon at bounding box center [103, 125] width 4 height 4
click at [113, 123] on link at bounding box center [116, 125] width 7 height 8
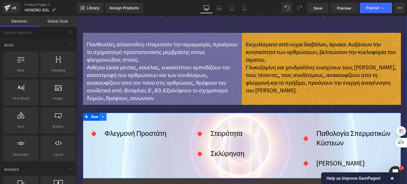
click at [103, 118] on icon at bounding box center [103, 117] width 4 height 4
click at [113, 115] on link at bounding box center [116, 117] width 7 height 8
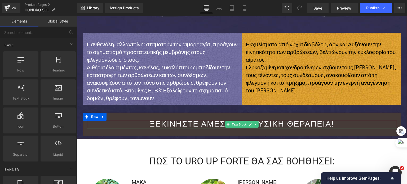
click at [145, 124] on p "ξεκινηστε αμεσα μια φυσικη θεραπεια!" at bounding box center [242, 124] width 310 height 7
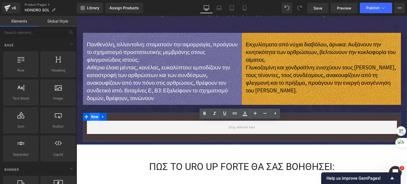
click at [93, 115] on span "Row" at bounding box center [95, 117] width 10 height 8
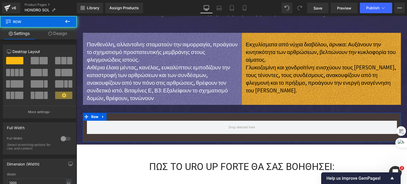
click at [57, 31] on link "Design" at bounding box center [57, 34] width 38 height 12
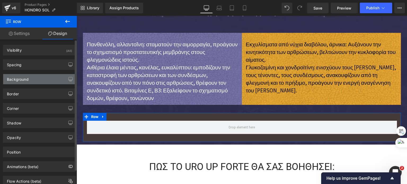
click at [37, 75] on div "Background" at bounding box center [39, 79] width 73 height 10
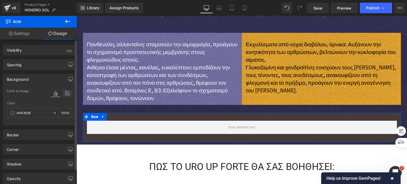
click at [63, 91] on icon at bounding box center [68, 93] width 10 height 7
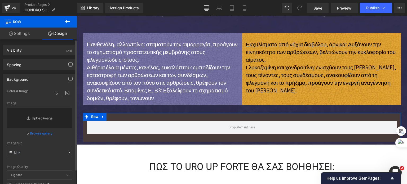
click at [39, 115] on link "Replace Image" at bounding box center [39, 118] width 65 height 20
type input "C:\fakepath\bg-comp-list.jpg"
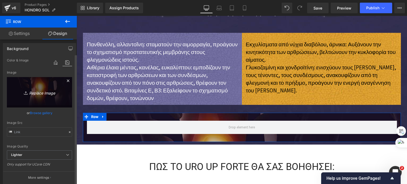
scroll to position [79, 0]
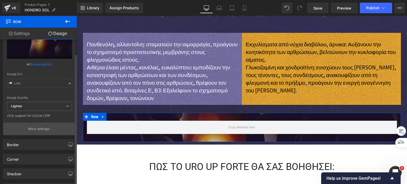
click at [28, 125] on button "More settings" at bounding box center [39, 129] width 73 height 12
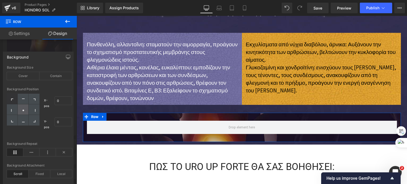
click at [24, 109] on icon at bounding box center [23, 110] width 3 height 3
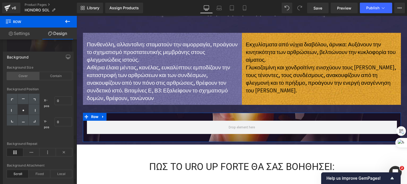
click at [25, 76] on div "Cover" at bounding box center [23, 76] width 33 height 8
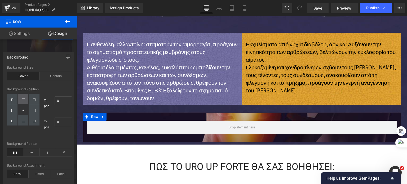
click at [21, 99] on div at bounding box center [23, 99] width 11 height 11
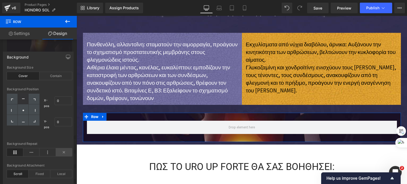
click at [59, 152] on icon at bounding box center [64, 152] width 16 height 8
click at [43, 136] on div "Background Position X-pos 0% 0 Y-pos 0% 0" at bounding box center [39, 114] width 65 height 55
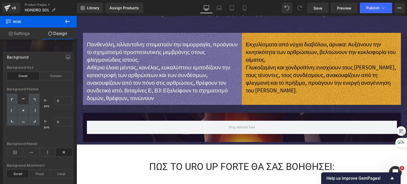
click at [68, 22] on icon at bounding box center [67, 21] width 6 height 6
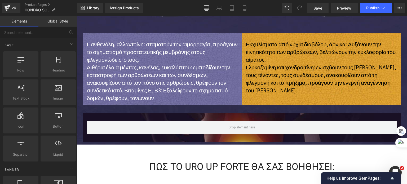
scroll to position [293, 0]
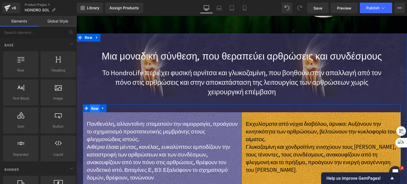
click at [93, 109] on span "Row" at bounding box center [95, 109] width 10 height 8
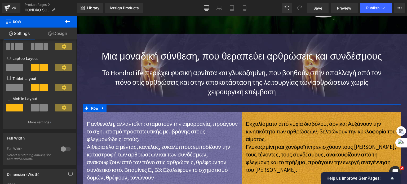
scroll to position [106, 0]
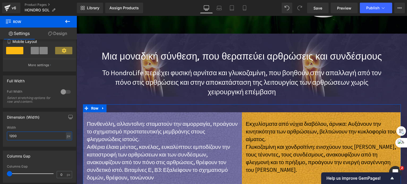
drag, startPoint x: 21, startPoint y: 134, endPoint x: 1, endPoint y: 134, distance: 20.4
click at [1, 134] on div "Dimension (Width) 1200px Width 1200 px % px" at bounding box center [39, 127] width 79 height 39
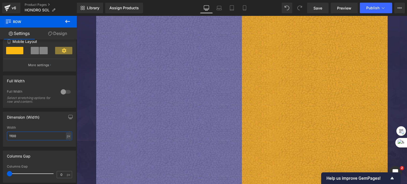
scroll to position [1008, 0]
drag, startPoint x: 14, startPoint y: 138, endPoint x: 0, endPoint y: 131, distance: 15.6
click at [0, 131] on div "Dimension (Width) 1200px Width 1100 px % px" at bounding box center [39, 127] width 79 height 39
type input "1100"
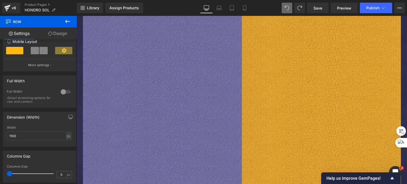
scroll to position [695, 0]
click at [317, 8] on span "Save" at bounding box center [317, 8] width 9 height 6
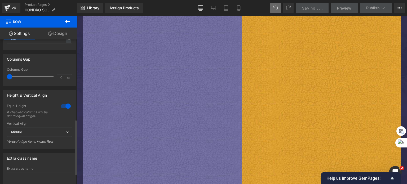
scroll to position [212, 0]
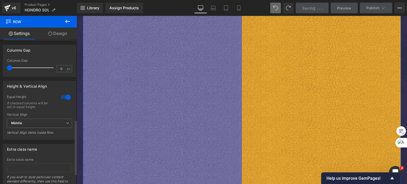
click at [63, 96] on div at bounding box center [65, 97] width 13 height 8
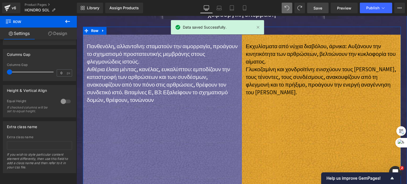
scroll to position [351, 0]
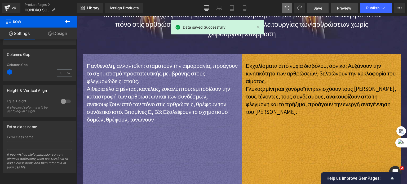
click at [345, 9] on span "Preview" at bounding box center [344, 8] width 14 height 6
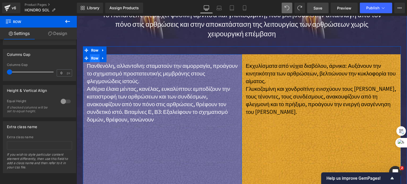
click at [93, 57] on span "Row" at bounding box center [95, 58] width 10 height 8
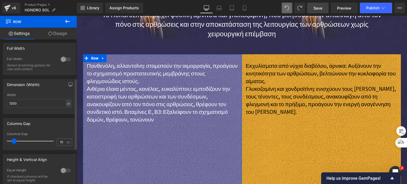
scroll to position [106, 0]
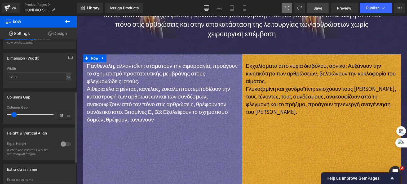
click at [63, 143] on div at bounding box center [65, 144] width 13 height 8
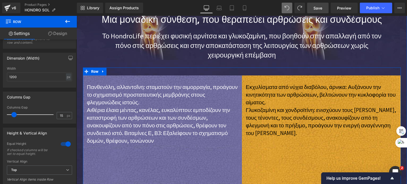
scroll to position [351, 0]
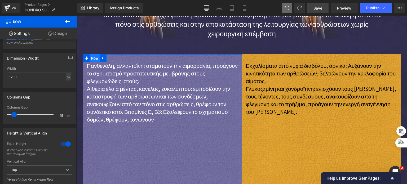
click at [95, 59] on span "Row" at bounding box center [95, 58] width 10 height 8
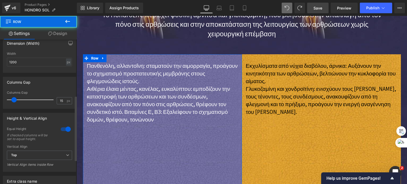
scroll to position [132, 0]
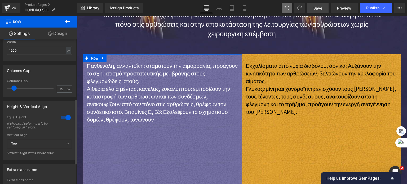
click at [63, 116] on div at bounding box center [65, 117] width 13 height 8
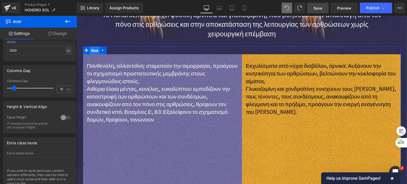
click at [93, 48] on span "Row" at bounding box center [95, 51] width 10 height 8
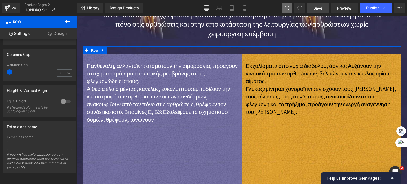
scroll to position [212, 0]
click at [61, 97] on div at bounding box center [65, 101] width 13 height 8
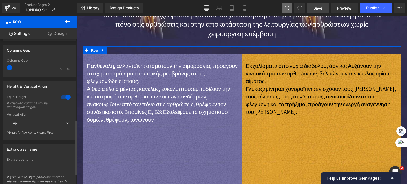
click at [64, 96] on div at bounding box center [65, 97] width 13 height 8
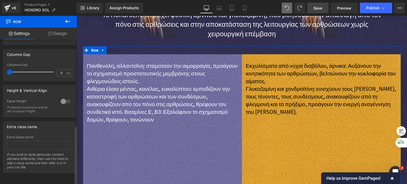
click at [64, 97] on div at bounding box center [65, 101] width 13 height 8
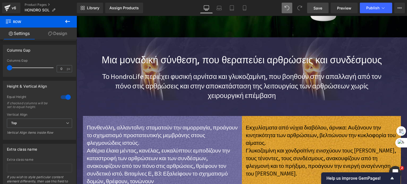
scroll to position [324, 0]
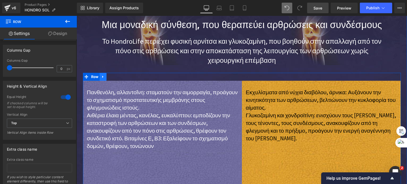
click at [103, 77] on icon at bounding box center [103, 77] width 4 height 4
click at [115, 76] on icon at bounding box center [117, 77] width 4 height 4
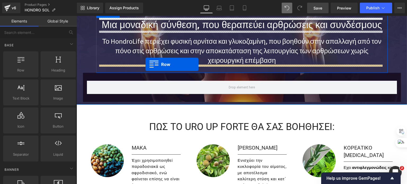
drag, startPoint x: 125, startPoint y: 82, endPoint x: 145, endPoint y: 64, distance: 27.2
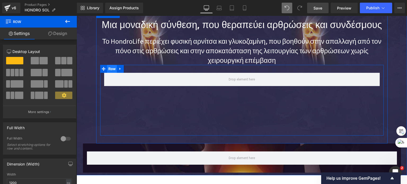
click at [112, 69] on span "Row" at bounding box center [112, 69] width 10 height 8
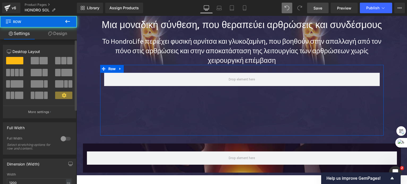
click at [46, 61] on span at bounding box center [43, 60] width 8 height 7
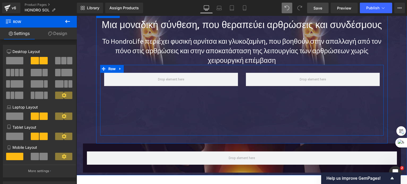
click at [222, 115] on div "Row" at bounding box center [241, 100] width 283 height 71
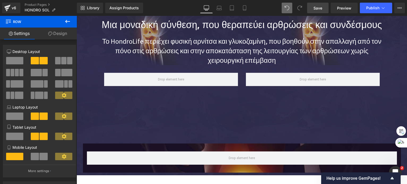
click at [67, 21] on icon at bounding box center [67, 21] width 6 height 6
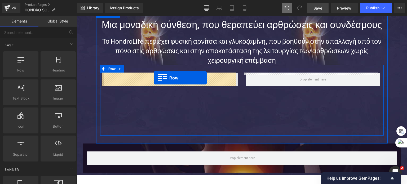
drag, startPoint x: 153, startPoint y: 84, endPoint x: 154, endPoint y: 78, distance: 6.6
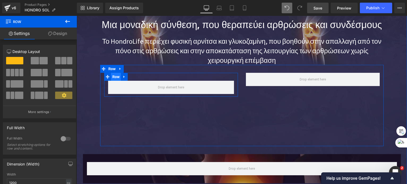
click at [117, 78] on span "Row" at bounding box center [116, 77] width 10 height 8
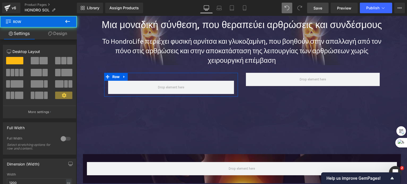
click at [66, 33] on link "Design" at bounding box center [57, 34] width 38 height 12
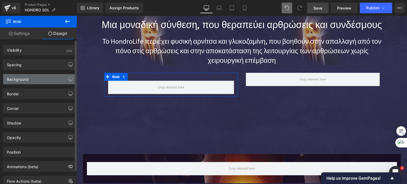
click at [24, 79] on div "Background" at bounding box center [18, 77] width 22 height 7
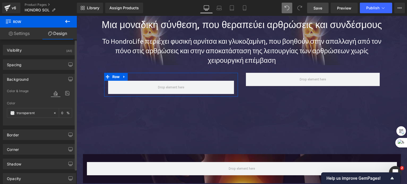
click at [64, 89] on div at bounding box center [61, 93] width 21 height 14
click at [64, 92] on icon at bounding box center [68, 93] width 10 height 7
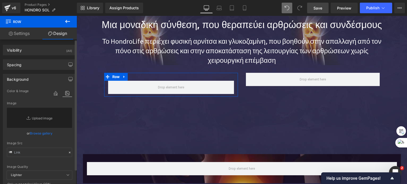
click at [32, 130] on link "Browse gallery" at bounding box center [41, 133] width 23 height 9
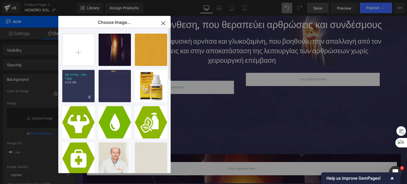
drag, startPoint x: 84, startPoint y: 88, endPoint x: 135, endPoint y: 107, distance: 54.4
click at [84, 88] on div "bg-comp...mp-1.jpg 4.54 KB" at bounding box center [78, 86] width 32 height 32
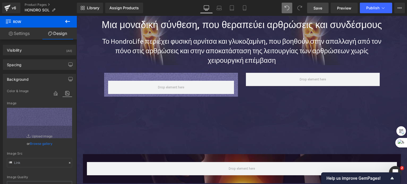
click at [65, 22] on icon at bounding box center [67, 21] width 6 height 6
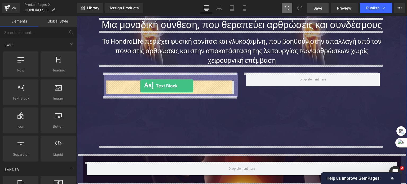
drag, startPoint x: 125, startPoint y: 107, endPoint x: 140, endPoint y: 86, distance: 26.0
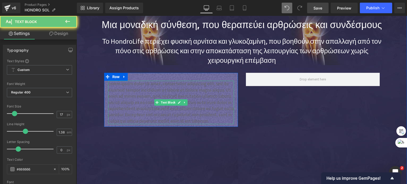
click at [131, 101] on p "Lorem ipsum dolor sit amet, consectetur adipiscing elit, sed do eiusmod tempor …" at bounding box center [171, 102] width 126 height 43
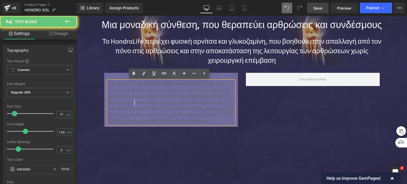
click at [131, 101] on p "Lorem ipsum dolor sit amet, consectetur adipiscing elit, sed do eiusmod tempor …" at bounding box center [171, 102] width 126 height 43
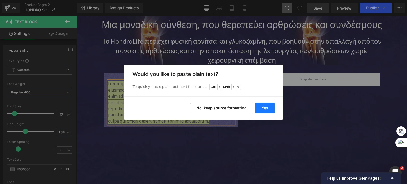
drag, startPoint x: 184, startPoint y: 91, endPoint x: 261, endPoint y: 107, distance: 78.2
click at [261, 107] on button "Yes" at bounding box center [264, 108] width 19 height 11
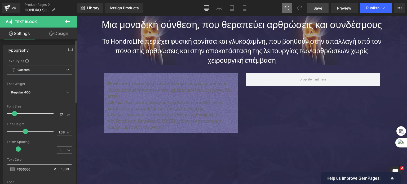
click at [12, 168] on span at bounding box center [12, 169] width 4 height 4
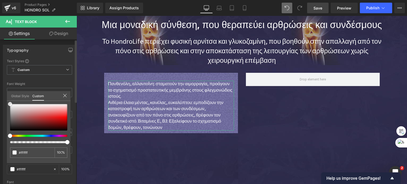
drag, startPoint x: 25, startPoint y: 115, endPoint x: 6, endPoint y: 101, distance: 24.1
click at [6, 101] on div "Typography Text Styles Custom Custom Setup Global Style Custom Setup Global Sty…" at bounding box center [39, 132] width 79 height 182
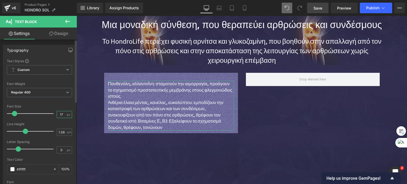
click at [59, 113] on input "17" at bounding box center [61, 114] width 9 height 7
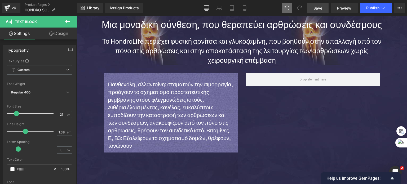
type input "21"
click at [65, 21] on icon at bounding box center [67, 21] width 6 height 6
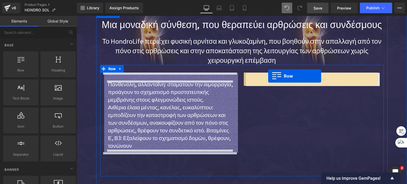
drag, startPoint x: 78, startPoint y: 65, endPoint x: 269, endPoint y: 78, distance: 190.8
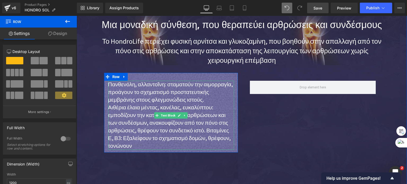
click at [143, 99] on p "Πανθενόλη, αλλαντοΐνη: σταματούν την αιμορραγία, προάγουν το σχηματισμό προστατ…" at bounding box center [171, 92] width 126 height 23
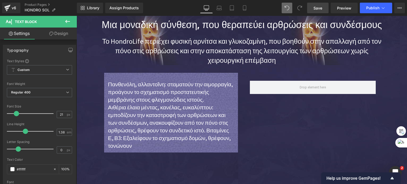
click at [68, 21] on icon at bounding box center [67, 21] width 5 height 3
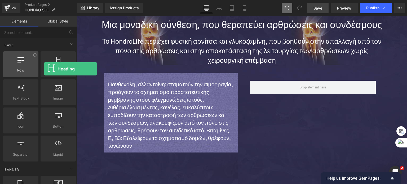
drag, startPoint x: 51, startPoint y: 70, endPoint x: 37, endPoint y: 72, distance: 14.0
click at [43, 69] on span "Heading" at bounding box center [58, 71] width 32 height 6
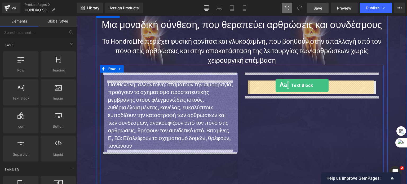
drag, startPoint x: 139, startPoint y: 100, endPoint x: 275, endPoint y: 86, distance: 137.5
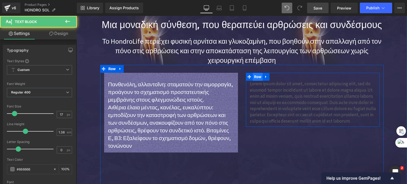
click at [254, 77] on span "Row" at bounding box center [258, 77] width 10 height 8
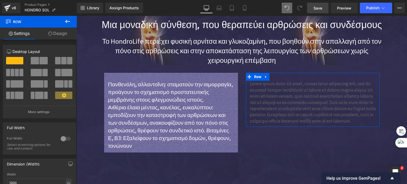
click at [59, 33] on link "Design" at bounding box center [57, 34] width 38 height 12
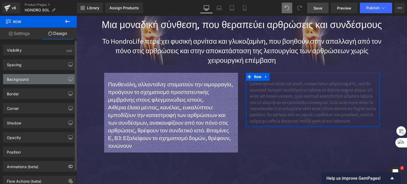
click at [24, 77] on div "Background" at bounding box center [18, 77] width 22 height 7
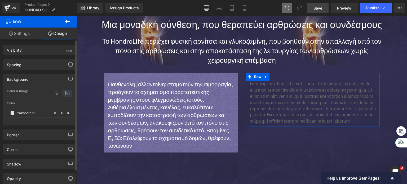
click at [65, 93] on icon at bounding box center [68, 93] width 10 height 7
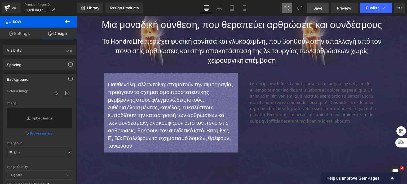
click at [279, 104] on p "Lorem ipsum dolor sit amet, consectetur adipiscing elit, sed do eiusmod tempor …" at bounding box center [313, 102] width 126 height 43
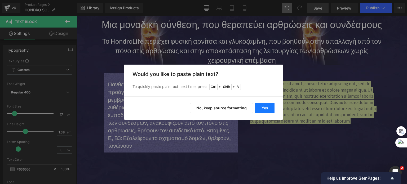
click at [261, 108] on button "Yes" at bounding box center [264, 108] width 19 height 11
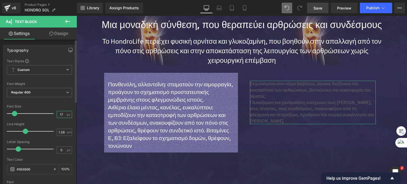
click at [58, 114] on input "17" at bounding box center [61, 114] width 9 height 7
type input "21"
click at [12, 169] on span at bounding box center [12, 169] width 4 height 4
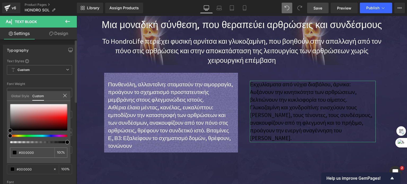
drag, startPoint x: 17, startPoint y: 109, endPoint x: 17, endPoint y: 120, distance: 10.6
click at [10, 135] on div at bounding box center [38, 123] width 57 height 39
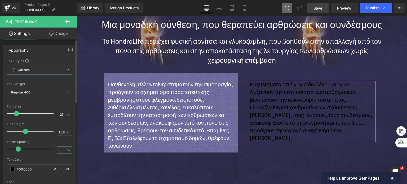
drag, startPoint x: 38, startPoint y: 81, endPoint x: 57, endPoint y: 63, distance: 26.0
click at [254, 78] on span "Row" at bounding box center [258, 77] width 10 height 8
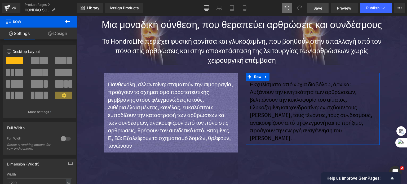
click at [52, 31] on link "Design" at bounding box center [57, 34] width 38 height 12
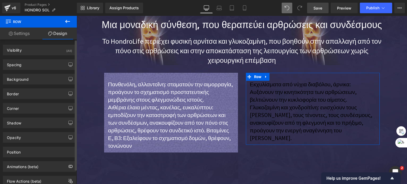
click at [22, 85] on div "Border Border Style Custom Custom Setup Global Style Custom Setup Global Style …" at bounding box center [39, 91] width 79 height 15
click at [25, 81] on div "Background" at bounding box center [18, 77] width 22 height 7
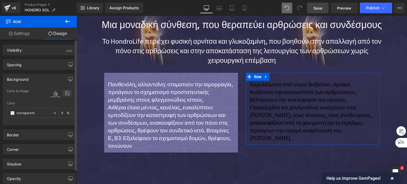
click at [64, 93] on icon at bounding box center [68, 93] width 10 height 7
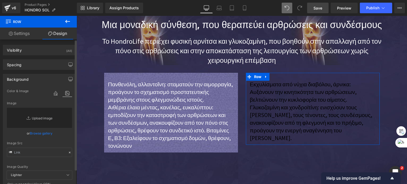
click at [38, 115] on link "Replace Image" at bounding box center [39, 118] width 65 height 20
click at [33, 134] on link "Browse gallery" at bounding box center [41, 133] width 23 height 9
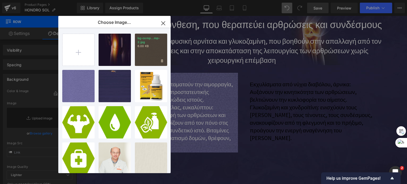
click at [144, 54] on div "bg-comp...mp-2.jpg 6.00 KB" at bounding box center [151, 50] width 32 height 32
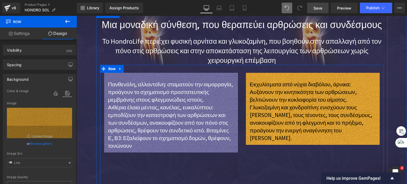
click at [242, 75] on div "Εκχυλίσματα από νύχια διαβόλου, άρνικα: Αυξάνουν την κινητικότητα των αρθρώσεων…" at bounding box center [313, 109] width 142 height 72
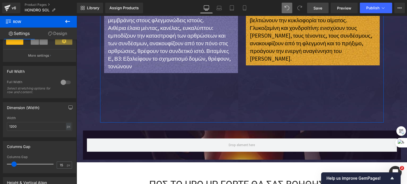
scroll to position [159, 0]
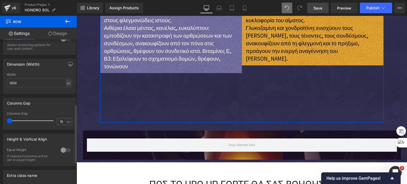
drag, startPoint x: 14, startPoint y: 122, endPoint x: 0, endPoint y: 122, distance: 14.3
click at [0, 122] on div "Columns Gap 15px Columns Gap 15 px" at bounding box center [39, 112] width 79 height 36
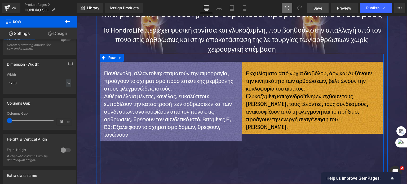
scroll to position [324, 0]
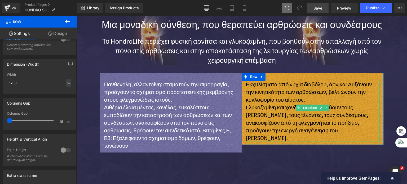
click at [310, 131] on p "Γλυκοζαμίνη και χονδροϊτίνη: ενισχύουν τους [PERSON_NAME], τους τένοντες, τους …" at bounding box center [313, 123] width 134 height 38
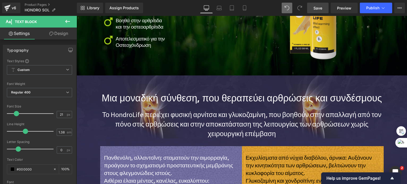
scroll to position [245, 0]
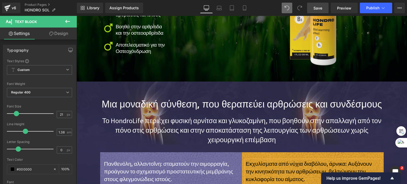
click at [110, 92] on span "Row" at bounding box center [108, 94] width 8 height 6
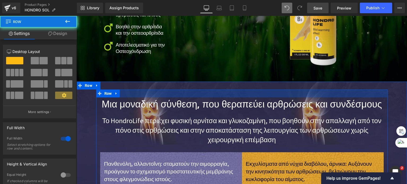
click at [132, 95] on div at bounding box center [241, 94] width 291 height 8
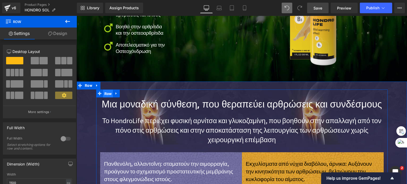
click at [109, 94] on span "Row" at bounding box center [108, 94] width 10 height 8
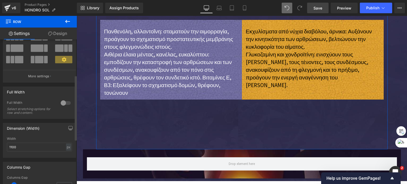
scroll to position [79, 0]
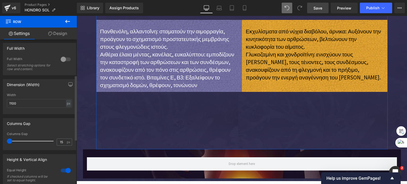
drag, startPoint x: 13, startPoint y: 140, endPoint x: 3, endPoint y: 141, distance: 10.1
click at [3, 141] on div "15px Columns Gap 15 px" at bounding box center [39, 141] width 73 height 18
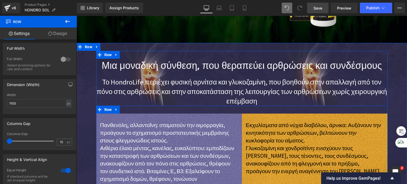
scroll to position [271, 0]
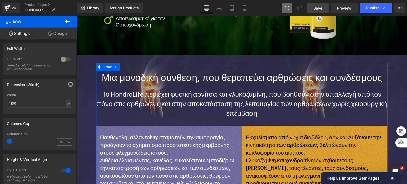
click at [57, 35] on link "Design" at bounding box center [57, 34] width 38 height 12
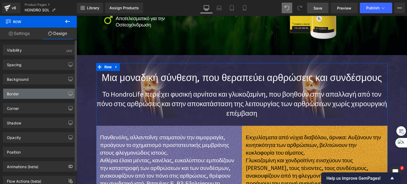
click at [29, 97] on div "Border" at bounding box center [39, 94] width 73 height 10
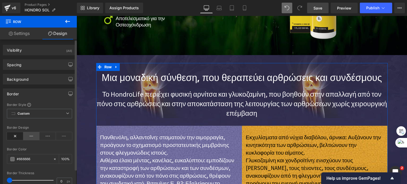
click at [28, 136] on icon at bounding box center [31, 136] width 16 height 8
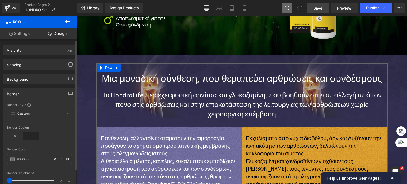
click at [9, 158] on div "#666666" at bounding box center [30, 158] width 46 height 9
click at [10, 159] on span at bounding box center [12, 159] width 4 height 4
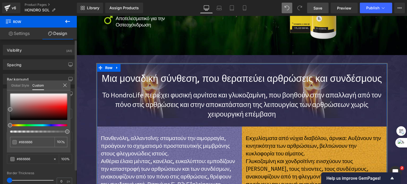
click at [48, 125] on div at bounding box center [36, 125] width 57 height 2
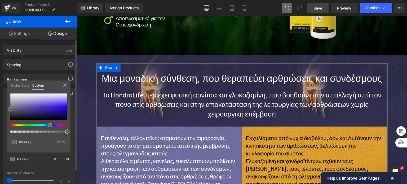
click at [34, 107] on div at bounding box center [38, 106] width 57 height 26
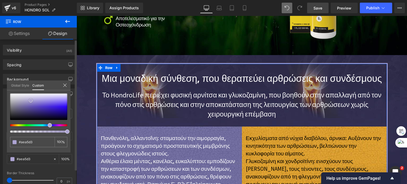
click at [31, 100] on div at bounding box center [38, 106] width 57 height 26
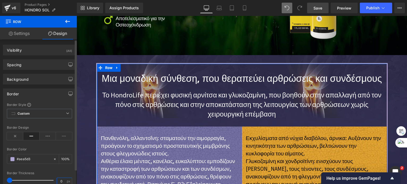
click at [57, 180] on input "0" at bounding box center [61, 181] width 9 height 7
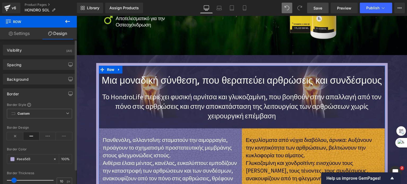
click at [58, 173] on div "Border Thickness" at bounding box center [39, 173] width 65 height 4
click at [59, 178] on input "10" at bounding box center [61, 181] width 9 height 7
type input "1"
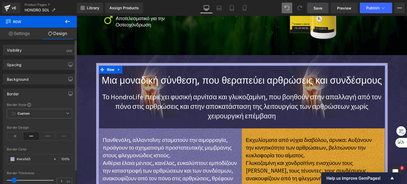
click at [46, 167] on div at bounding box center [39, 168] width 65 height 3
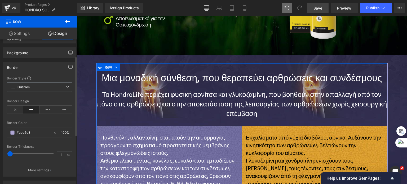
scroll to position [53, 0]
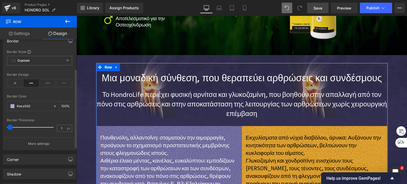
click at [34, 141] on p "More settings" at bounding box center [38, 143] width 21 height 5
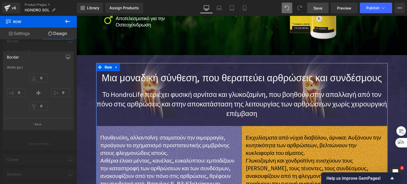
click at [24, 84] on div "0 0 0 0" at bounding box center [38, 93] width 63 height 42
click at [41, 126] on button "Back" at bounding box center [38, 124] width 71 height 12
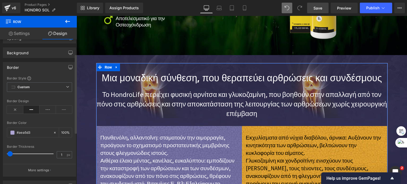
click at [32, 67] on div "Border" at bounding box center [39, 67] width 73 height 10
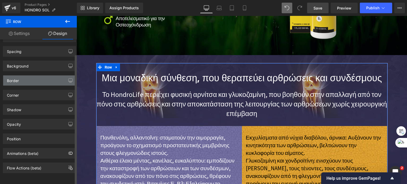
click at [25, 76] on div "Border" at bounding box center [39, 80] width 73 height 10
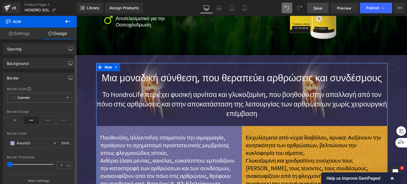
scroll to position [26, 0]
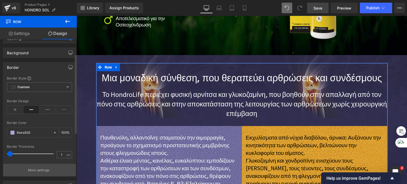
click at [36, 172] on p "More settings" at bounding box center [38, 170] width 21 height 5
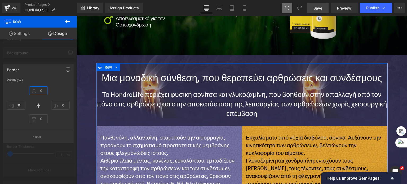
click at [40, 91] on input "0" at bounding box center [38, 90] width 19 height 9
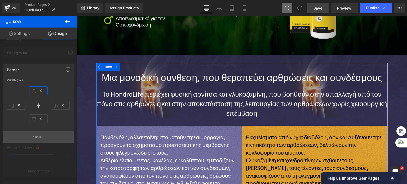
type input "0"
click at [35, 135] on p "Back" at bounding box center [38, 137] width 7 height 4
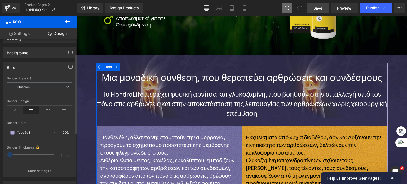
click at [31, 66] on div "Border" at bounding box center [39, 67] width 73 height 10
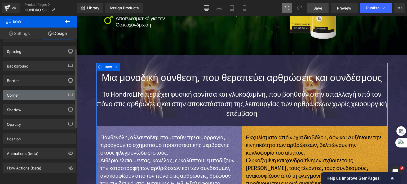
click at [29, 93] on div "Corner" at bounding box center [39, 95] width 73 height 10
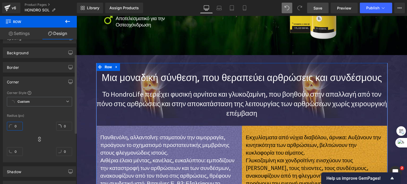
click at [16, 127] on input "0" at bounding box center [15, 126] width 16 height 9
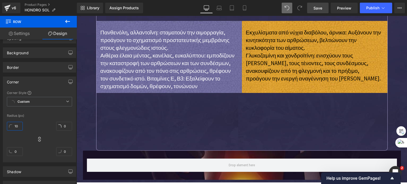
scroll to position [377, 0]
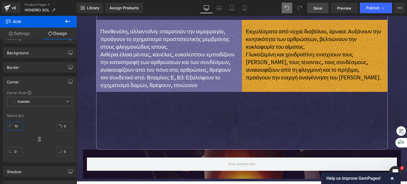
type input "10"
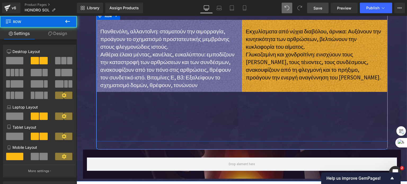
click at [174, 110] on div "Πανθενόλη, αλλαντοΐνη: σταματούν την αιμορραγία, προάγουν το σχηματισμό προστατ…" at bounding box center [241, 77] width 291 height 130
click at [164, 112] on div "Πανθενόλη, αλλαντοΐνη: σταματούν την αιμορραγία, προάγουν το σχηματισμό προστατ…" at bounding box center [241, 77] width 291 height 130
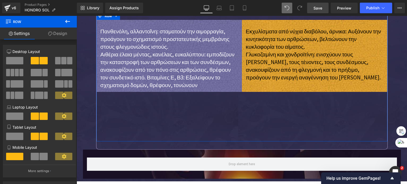
click at [60, 28] on link "Design" at bounding box center [57, 34] width 38 height 12
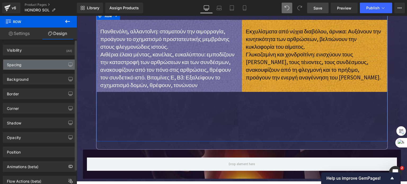
click at [30, 63] on div "Spacing" at bounding box center [39, 65] width 73 height 10
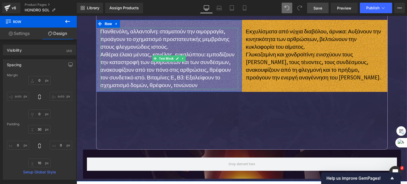
scroll to position [351, 0]
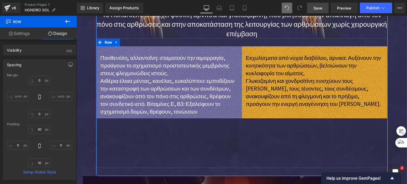
click at [111, 143] on div "Πανθενόλη, αλλαντοΐνη: σταματούν την αιμορραγία, προάγουν το σχηματισμό προστατ…" at bounding box center [241, 103] width 291 height 130
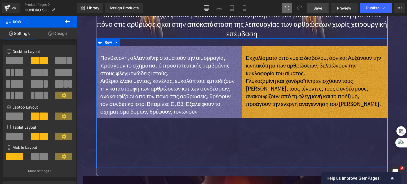
click at [51, 29] on link "Design" at bounding box center [57, 34] width 38 height 12
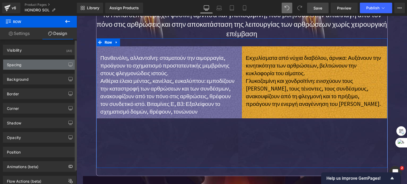
click at [43, 60] on div "Spacing" at bounding box center [39, 65] width 73 height 10
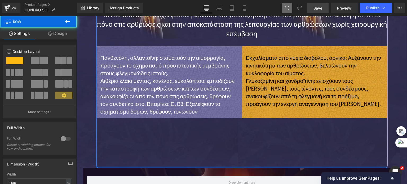
drag, startPoint x: 143, startPoint y: 173, endPoint x: 147, endPoint y: 162, distance: 11.2
click at [147, 162] on div "Μια μοναδική σύνθεση, που θεραπεύει αρθρώσεις και συνδέσμους Heading Το HondroL…" at bounding box center [241, 76] width 291 height 185
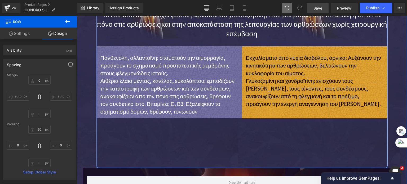
click at [167, 132] on div "Πανθενόλη, αλλαντοΐνη: σταματούν την αιμορραγία, προάγουν το σχηματισμό προστατ…" at bounding box center [241, 103] width 291 height 130
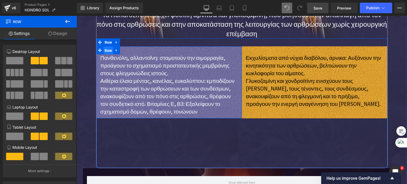
click at [108, 49] on span "Row" at bounding box center [108, 51] width 10 height 8
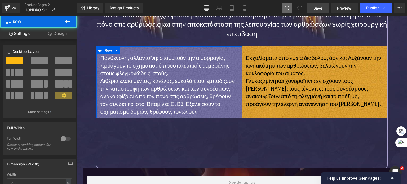
click at [64, 35] on link "Design" at bounding box center [57, 34] width 38 height 12
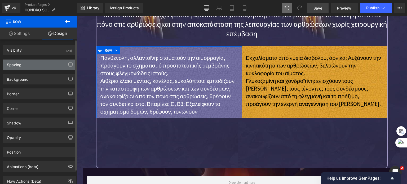
click at [26, 64] on div "Spacing" at bounding box center [39, 65] width 73 height 10
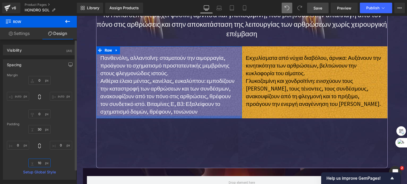
click at [39, 163] on input "10" at bounding box center [39, 163] width 22 height 9
type input "10"
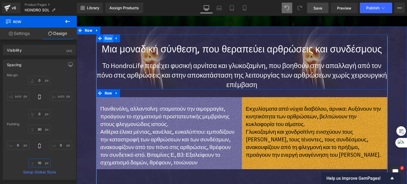
scroll to position [298, 0]
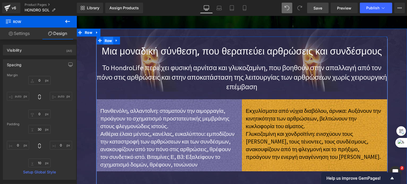
click at [105, 41] on span "Row" at bounding box center [108, 41] width 10 height 8
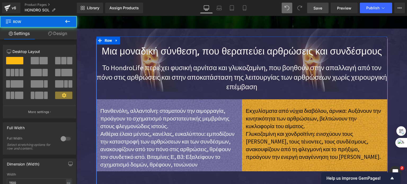
click at [65, 35] on link "Design" at bounding box center [57, 34] width 38 height 12
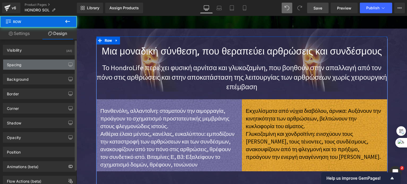
click at [37, 64] on div "Spacing" at bounding box center [39, 65] width 73 height 10
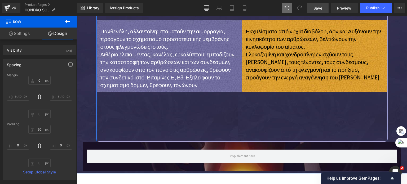
scroll to position [377, 0]
click at [171, 117] on div "Πανθενόλη, αλλαντοΐνη: σταματούν την αιμορραγία, προάγουν το σχηματισμό προστατ…" at bounding box center [241, 77] width 291 height 130
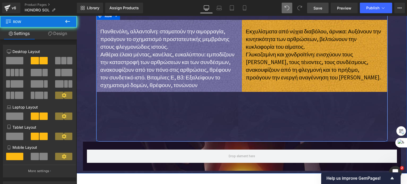
click at [204, 117] on div "Πανθενόλη, αλλαντοΐνη: σταματούν την αιμορραγία, προάγουν το σχηματισμό προστατ…" at bounding box center [241, 77] width 291 height 130
click at [261, 121] on div "Πανθενόλη, αλλαντοΐνη: σταματούν την αιμορραγία, προάγουν το σχηματισμό προστατ…" at bounding box center [241, 77] width 291 height 130
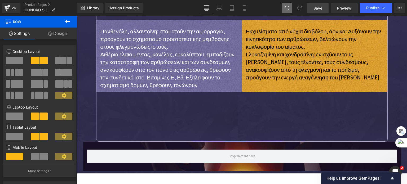
click at [67, 21] on icon at bounding box center [67, 21] width 5 height 3
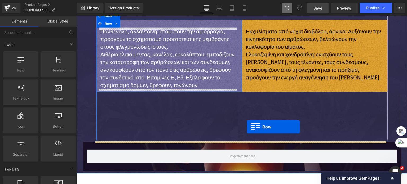
drag, startPoint x: 126, startPoint y: 88, endPoint x: 247, endPoint y: 127, distance: 126.5
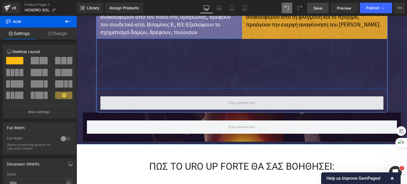
scroll to position [430, 0]
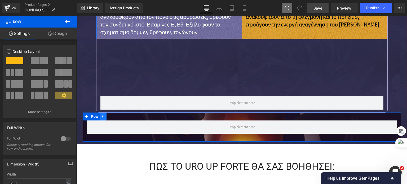
click at [100, 116] on link at bounding box center [103, 117] width 7 height 8
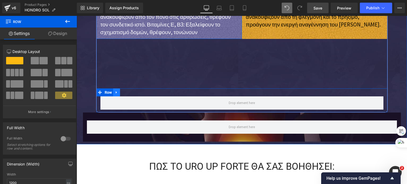
click at [115, 93] on icon at bounding box center [117, 93] width 4 height 4
click at [128, 91] on icon at bounding box center [130, 93] width 4 height 4
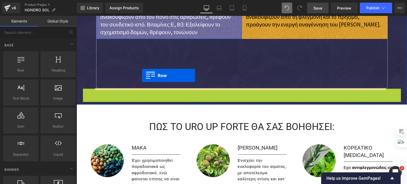
drag, startPoint x: 84, startPoint y: 92, endPoint x: 142, endPoint y: 75, distance: 60.7
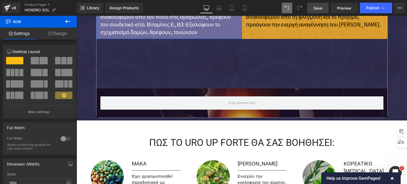
click at [69, 20] on icon at bounding box center [67, 21] width 6 height 6
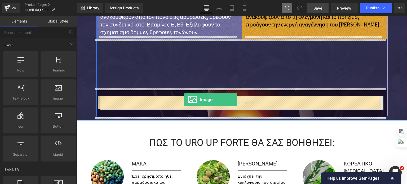
drag, startPoint x: 144, startPoint y: 111, endPoint x: 184, endPoint y: 100, distance: 41.8
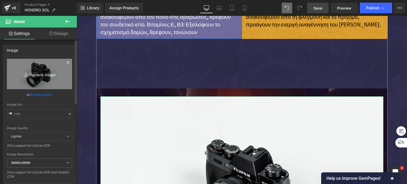
click at [42, 72] on icon "Replace Image" at bounding box center [39, 74] width 42 height 7
type input "C:\fakepath\components-after.png"
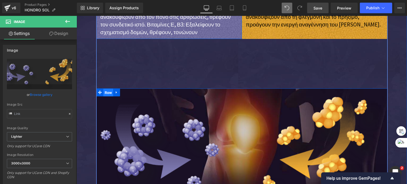
click at [106, 92] on span "Row" at bounding box center [108, 93] width 10 height 8
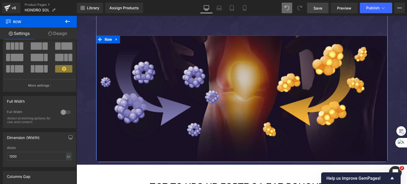
scroll to position [53, 0]
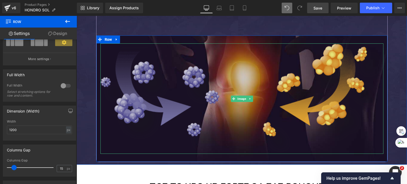
click at [191, 102] on img at bounding box center [241, 98] width 283 height 110
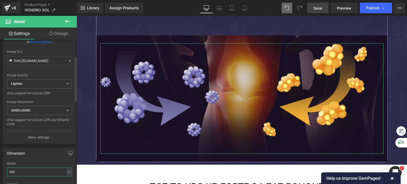
drag, startPoint x: 18, startPoint y: 173, endPoint x: 0, endPoint y: 171, distance: 18.3
click at [0, 171] on div "Dimension 100% Width 100 % % px auto Height auto 0 Circle Image" at bounding box center [39, 179] width 79 height 71
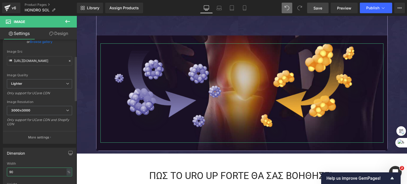
drag, startPoint x: 16, startPoint y: 171, endPoint x: 0, endPoint y: 170, distance: 15.9
click at [0, 170] on div "Dimension 100% Width 90 % % px auto Height auto 0 Circle Image" at bounding box center [39, 179] width 79 height 71
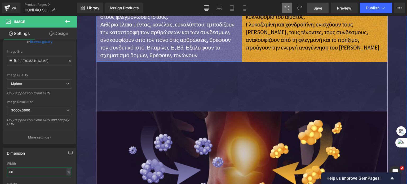
scroll to position [404, 0]
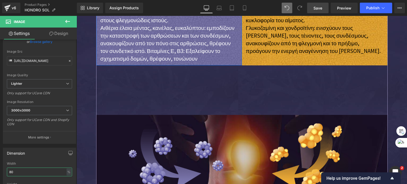
type input "80"
click at [314, 9] on link "Save" at bounding box center [317, 8] width 21 height 11
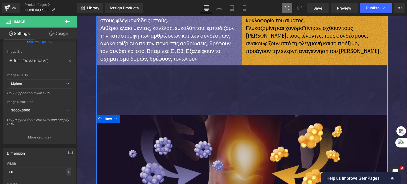
drag, startPoint x: 105, startPoint y: 118, endPoint x: 102, endPoint y: 110, distance: 8.0
click at [105, 118] on span "Row" at bounding box center [108, 119] width 10 height 8
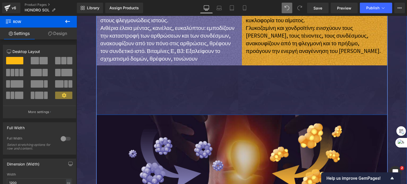
click at [137, 87] on div "Πανθενόλη, αλλαντοΐνη: σταματούν την αιμορραγία, προάγουν το σχηματισμό προστατ…" at bounding box center [241, 50] width 291 height 130
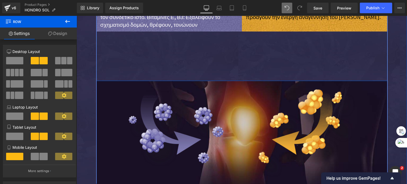
scroll to position [483, 0]
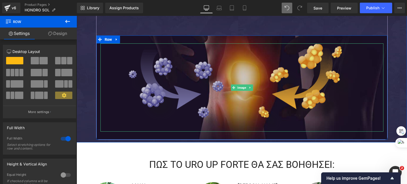
click at [159, 77] on img at bounding box center [241, 87] width 226 height 88
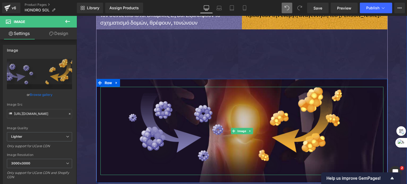
scroll to position [430, 0]
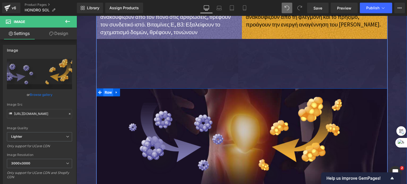
click at [103, 92] on span "Row" at bounding box center [108, 92] width 10 height 8
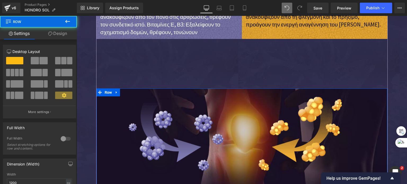
click at [56, 30] on link "Design" at bounding box center [57, 34] width 38 height 12
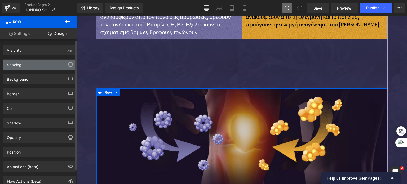
click at [21, 61] on div "Spacing" at bounding box center [14, 63] width 15 height 7
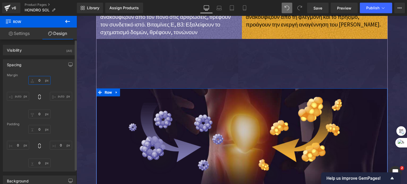
click at [41, 80] on input "text" at bounding box center [39, 80] width 22 height 9
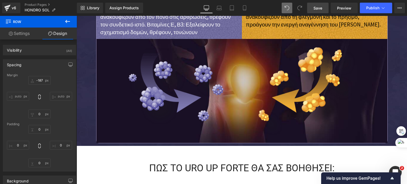
click at [314, 6] on link "Save" at bounding box center [317, 8] width 21 height 11
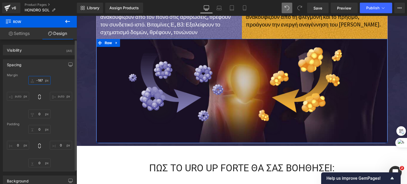
click at [38, 80] on input "-187" at bounding box center [39, 80] width 22 height 9
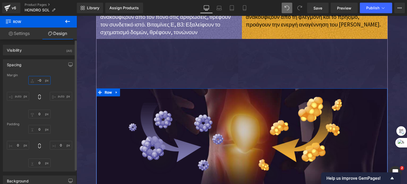
type input "-0"
click at [41, 70] on div "Spacing [GEOGRAPHIC_DATA] -0 auto auto [GEOGRAPHIC_DATA]" at bounding box center [39, 115] width 73 height 112
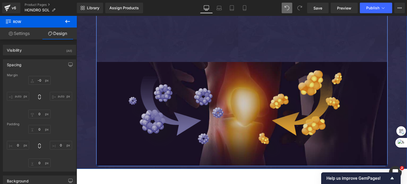
scroll to position [483, 0]
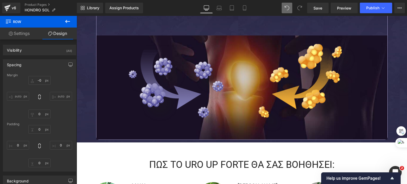
click at [60, 22] on button at bounding box center [67, 22] width 19 height 12
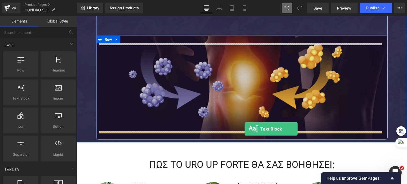
drag, startPoint x: 146, startPoint y: 107, endPoint x: 244, endPoint y: 129, distance: 100.6
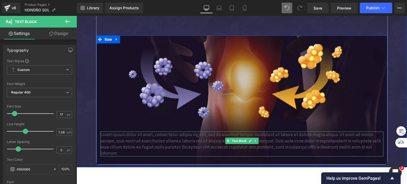
click at [198, 143] on p "Lorem ipsum dolor sit amet, consectetur adipiscing elit, sed do eiusmod tempor …" at bounding box center [241, 144] width 283 height 25
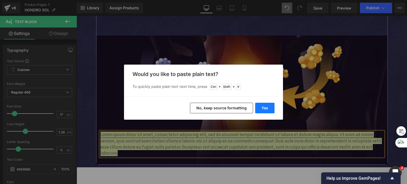
click at [267, 104] on button "Yes" at bounding box center [264, 108] width 19 height 11
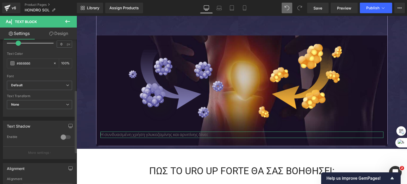
scroll to position [189, 0]
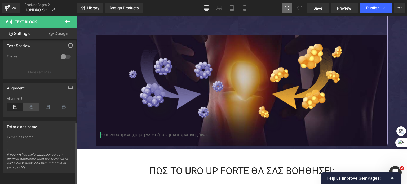
click at [30, 103] on icon at bounding box center [31, 107] width 16 height 8
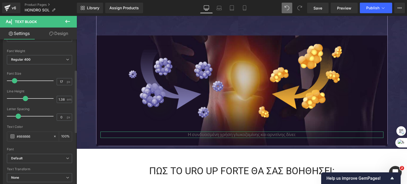
scroll to position [30, 0]
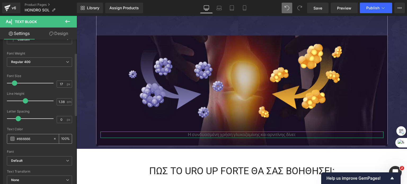
click at [12, 137] on span at bounding box center [12, 139] width 4 height 4
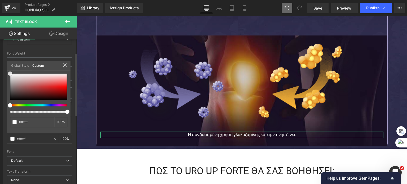
drag, startPoint x: 19, startPoint y: 78, endPoint x: 0, endPoint y: 68, distance: 21.4
click at [0, 68] on div "Typography Text Styles Custom Custom Setup Global Style Custom Setup Global Sty…" at bounding box center [39, 101] width 79 height 182
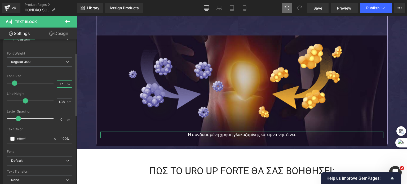
click at [58, 85] on input "17" at bounding box center [61, 84] width 9 height 7
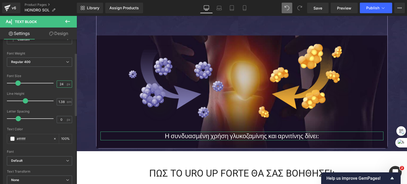
click at [60, 85] on input "24" at bounding box center [61, 84] width 9 height 7
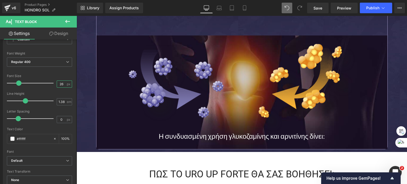
type input "26"
click at [72, 20] on button at bounding box center [67, 22] width 19 height 12
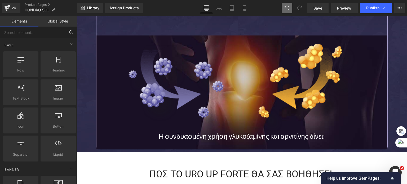
click at [43, 34] on input "text" at bounding box center [32, 32] width 65 height 12
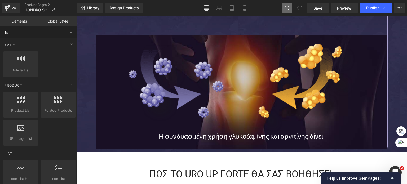
type input "list"
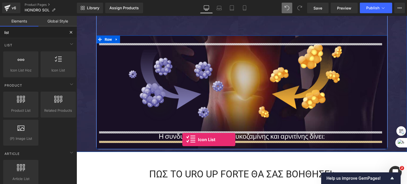
drag, startPoint x: 133, startPoint y: 79, endPoint x: 182, endPoint y: 140, distance: 77.6
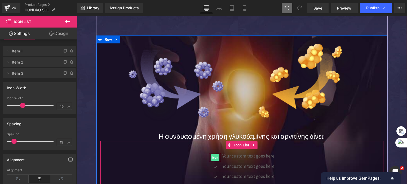
click at [215, 157] on span "Icon" at bounding box center [215, 157] width 8 height 6
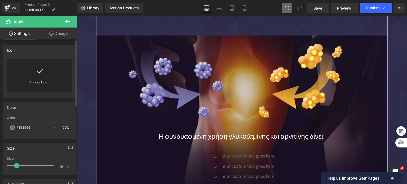
click at [35, 84] on link "Choose Icon..." at bounding box center [39, 86] width 65 height 12
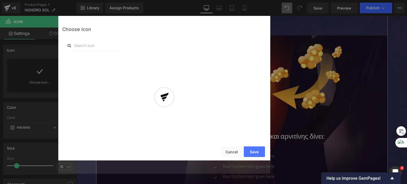
click at [88, 42] on div at bounding box center [164, 101] width 212 height 145
click at [85, 46] on div at bounding box center [164, 101] width 212 height 145
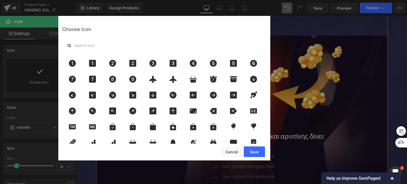
click at [86, 47] on input "text" at bounding box center [94, 46] width 53 height 12
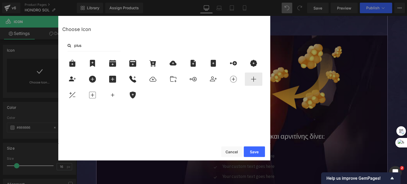
type input "plus"
click at [248, 77] on icon at bounding box center [253, 79] width 11 height 7
drag, startPoint x: 251, startPoint y: 153, endPoint x: 152, endPoint y: 126, distance: 102.2
click at [251, 153] on button "Save" at bounding box center [254, 151] width 21 height 11
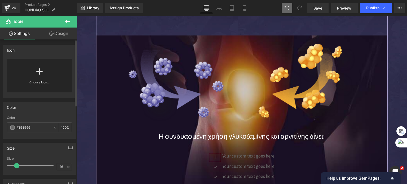
click at [13, 127] on span at bounding box center [12, 128] width 4 height 4
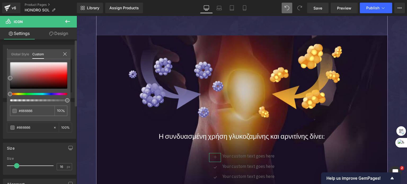
click at [32, 93] on div at bounding box center [36, 94] width 57 height 2
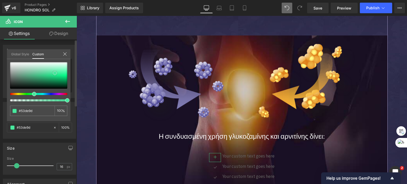
drag, startPoint x: 51, startPoint y: 73, endPoint x: 55, endPoint y: 73, distance: 4.2
click at [55, 73] on div at bounding box center [38, 75] width 57 height 26
click at [23, 94] on div at bounding box center [36, 94] width 57 height 2
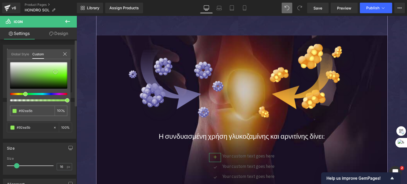
click at [55, 72] on div at bounding box center [38, 75] width 57 height 26
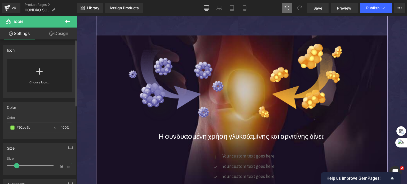
click at [59, 165] on input "16" at bounding box center [61, 166] width 9 height 7
click at [58, 163] on input "1206" at bounding box center [61, 166] width 9 height 7
type input "20"
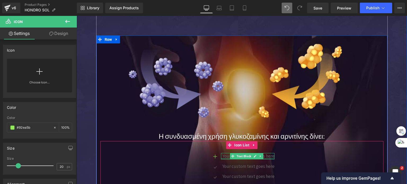
click at [226, 158] on div at bounding box center [247, 158] width 53 height 1
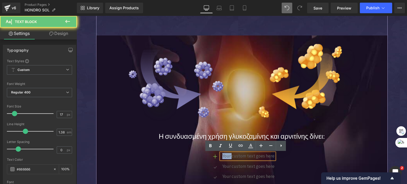
click at [226, 158] on p "Your custom text goes here" at bounding box center [248, 156] width 52 height 6
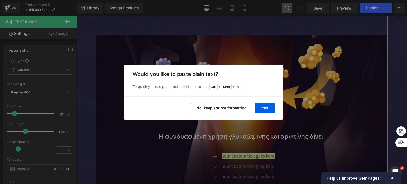
click at [228, 105] on button "No, keep source formatting" at bounding box center [221, 108] width 63 height 11
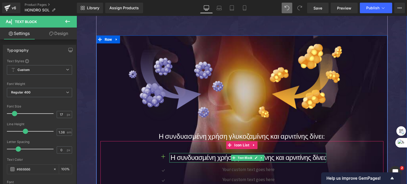
click at [186, 157] on span "Η συνδυασμένη χρήση γλυκοζαμίνης και αρνιτίνης δίνει:" at bounding box center [249, 158] width 156 height 8
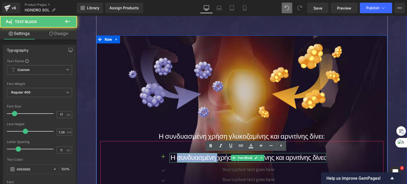
click at [186, 157] on span "Η συνδυασμένη χρήση γλυκοζαμίνης και αρνιτίνης δίνει:" at bounding box center [249, 158] width 156 height 8
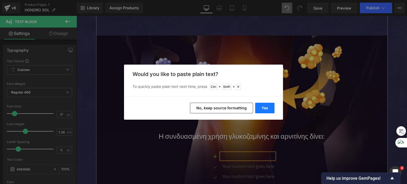
click at [266, 105] on button "Yes" at bounding box center [264, 108] width 19 height 11
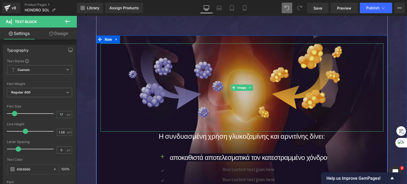
scroll to position [510, 0]
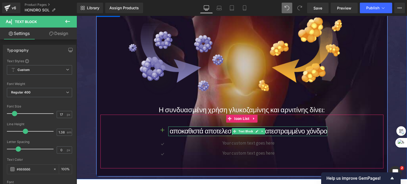
click at [187, 130] on span "αποκαθιστά αποτελεσματικά τον κατεστραμμένο χόνδρο" at bounding box center [248, 131] width 157 height 8
click at [233, 118] on span "Icon List" at bounding box center [242, 119] width 18 height 8
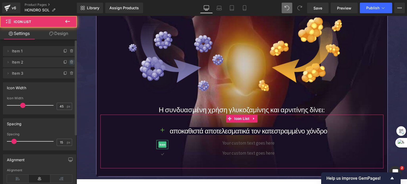
click at [69, 60] on span at bounding box center [72, 62] width 6 height 6
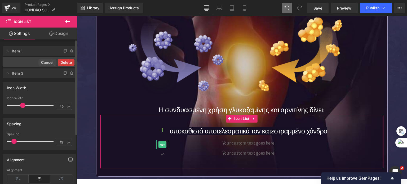
click at [67, 61] on button "Delete" at bounding box center [66, 62] width 17 height 7
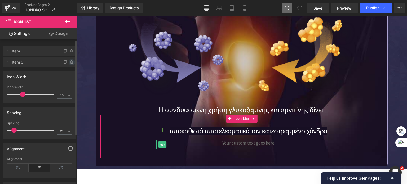
click at [70, 62] on icon at bounding box center [72, 62] width 4 height 4
click at [70, 62] on button "Delete" at bounding box center [66, 62] width 17 height 7
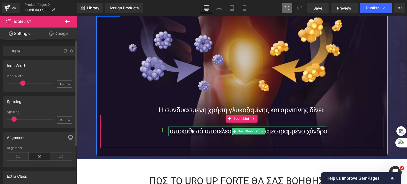
click at [184, 133] on span "αποκαθιστά αποτελεσματικά τον κατεστραμμένο χόνδρο" at bounding box center [248, 131] width 157 height 8
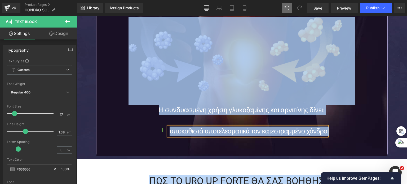
click at [184, 133] on span "αποκαθιστά αποτελεσματικά τον κατεστραμμένο χόνδρο" at bounding box center [248, 131] width 157 height 8
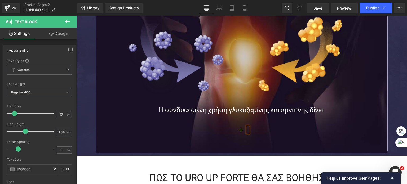
paste div
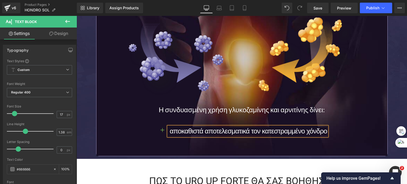
click at [137, 114] on div "Η συνδυασμένη χρήση γλυκοζαμίνης και αρνιτίνης δίνει: Text Block" at bounding box center [241, 110] width 283 height 10
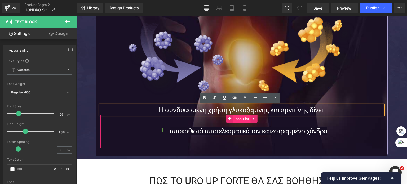
click at [235, 120] on span "Icon List" at bounding box center [242, 119] width 18 height 8
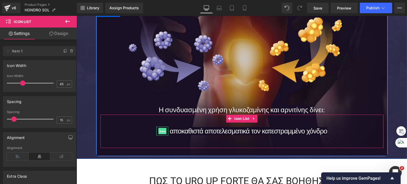
click at [160, 130] on span "Icon" at bounding box center [162, 131] width 8 height 6
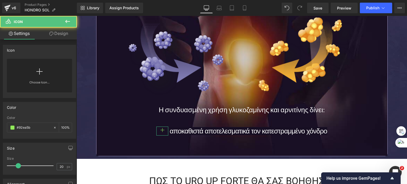
click at [56, 29] on link "Design" at bounding box center [58, 34] width 38 height 12
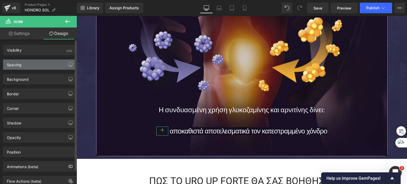
click at [25, 63] on div "Spacing" at bounding box center [39, 65] width 73 height 10
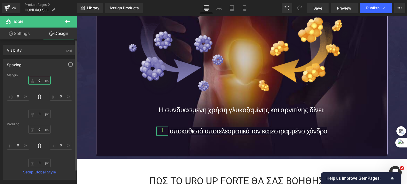
click at [36, 78] on input "0" at bounding box center [39, 80] width 22 height 9
type input "7"
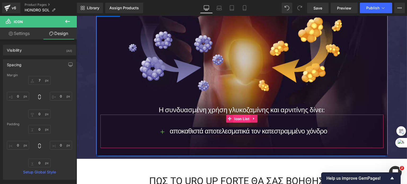
click at [235, 117] on span "Icon List" at bounding box center [242, 119] width 18 height 8
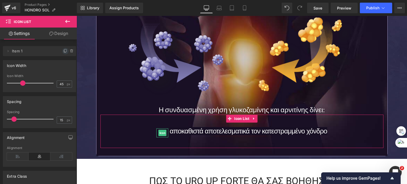
click at [64, 52] on icon at bounding box center [65, 50] width 2 height 3
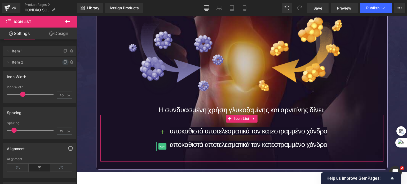
click at [63, 62] on icon at bounding box center [65, 62] width 4 height 4
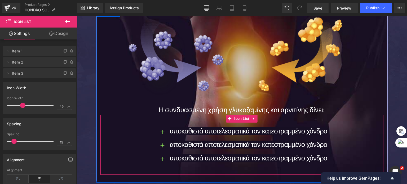
click at [189, 144] on span "αποκαθιστά αποτελεσματικά τον κατεστραμμένο χόνδρο" at bounding box center [248, 145] width 157 height 8
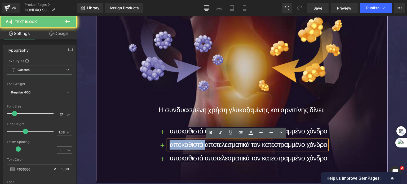
click at [189, 144] on span "αποκαθιστά αποτελεσματικά τον κατεστραμμένο χόνδρο" at bounding box center [248, 145] width 157 height 8
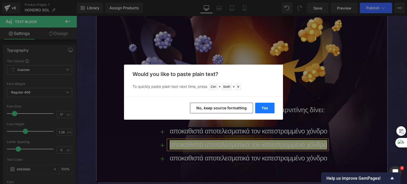
click at [262, 106] on button "Yes" at bounding box center [264, 108] width 19 height 11
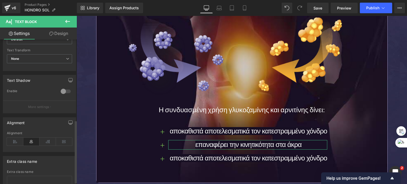
scroll to position [185, 0]
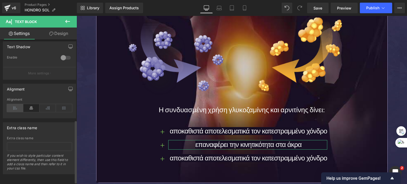
click at [12, 106] on icon at bounding box center [15, 108] width 16 height 8
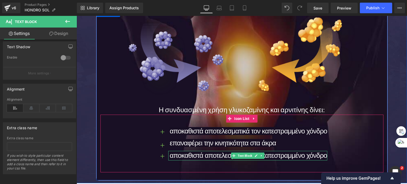
click at [190, 155] on span "αποκαθιστά αποτελεσματικά τον κατεστραμμένο χόνδρο" at bounding box center [248, 155] width 157 height 8
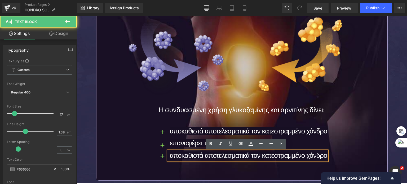
click at [189, 155] on span "αποκαθιστά αποτελεσματικά τον κατεστραμμένο χόνδρο" at bounding box center [248, 155] width 157 height 8
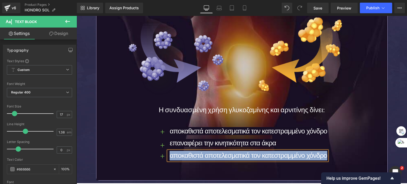
paste div
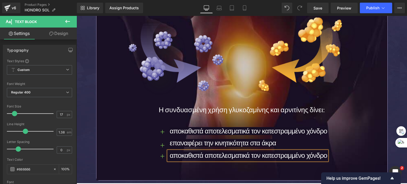
click at [226, 156] on span "αποκαθιστά αποτελεσματικά τον κατεστραμμένο χόνδρο" at bounding box center [248, 155] width 157 height 8
click at [184, 141] on span "επαναφέρει την κινητικότητα στα άκρα" at bounding box center [223, 143] width 106 height 8
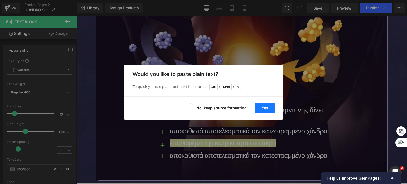
click at [260, 108] on button "Yes" at bounding box center [264, 108] width 19 height 11
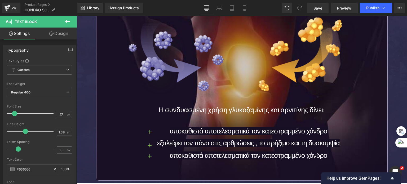
click at [188, 160] on div "Rendering Content" at bounding box center [203, 163] width 33 height 6
click at [193, 156] on span "αποκαθιστά αποτελεσματικά τον κατεστραμμένο χόνδρο" at bounding box center [248, 155] width 157 height 8
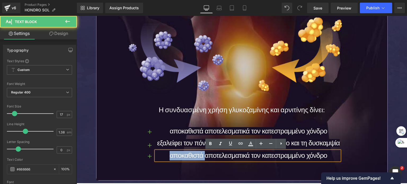
click at [193, 156] on span "αποκαθιστά αποτελεσματικά τον κατεστραμμένο χόνδρο" at bounding box center [248, 155] width 157 height 8
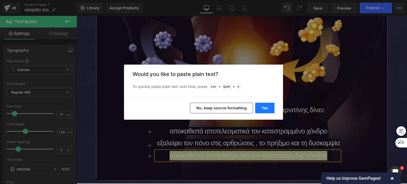
click at [263, 107] on button "Yes" at bounding box center [264, 108] width 19 height 11
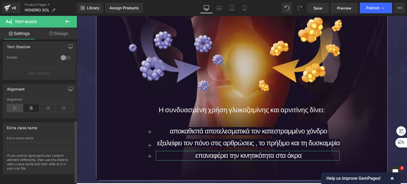
click at [16, 109] on icon at bounding box center [15, 108] width 16 height 8
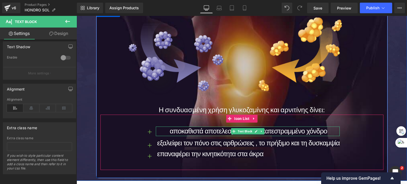
click at [182, 130] on span "αποκαθιστά αποτελεσματικά τον κατεστραμμένο χόνδρο" at bounding box center [248, 131] width 157 height 8
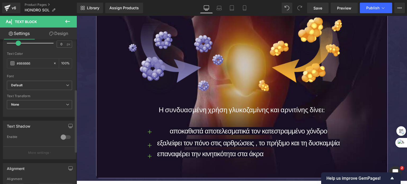
scroll to position [189, 0]
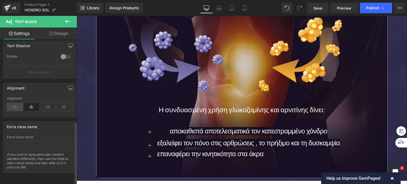
click at [11, 104] on icon at bounding box center [15, 107] width 16 height 8
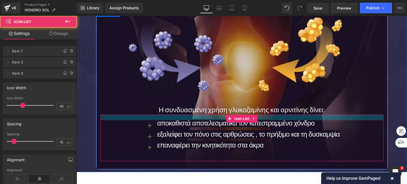
drag, startPoint x: 185, startPoint y: 119, endPoint x: 188, endPoint y: 113, distance: 7.0
click at [188, 113] on div "Image Η συνδυασμένη χρήση γλυκοζαμίνης και αρνιτίνης δίνει: Text Block Icon απο…" at bounding box center [241, 89] width 291 height 144
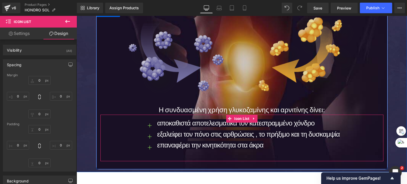
type input "0"
type input "21"
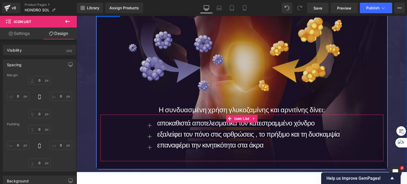
type input "0"
type input "30"
type input "0"
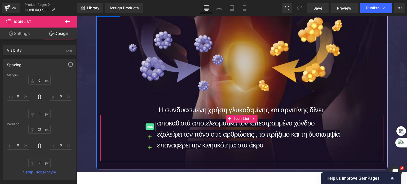
click at [148, 125] on span "Icon" at bounding box center [150, 127] width 8 height 6
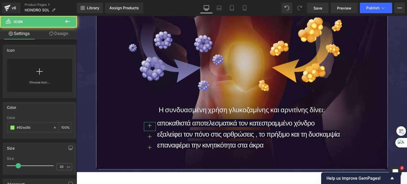
drag, startPoint x: 63, startPoint y: 33, endPoint x: 32, endPoint y: 73, distance: 51.2
click at [63, 33] on link "Design" at bounding box center [58, 34] width 38 height 12
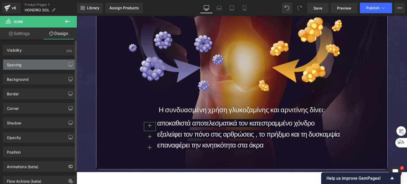
click at [26, 66] on div "Spacing" at bounding box center [39, 65] width 73 height 10
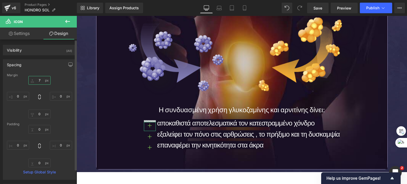
click at [38, 79] on input "7" at bounding box center [39, 80] width 22 height 9
type input "0"
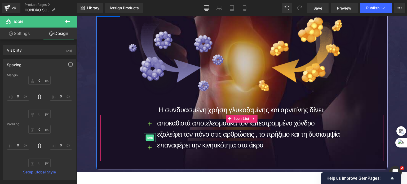
click at [146, 135] on link "Icon" at bounding box center [150, 138] width 8 height 6
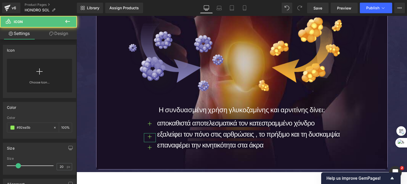
click at [60, 34] on link "Design" at bounding box center [58, 34] width 38 height 12
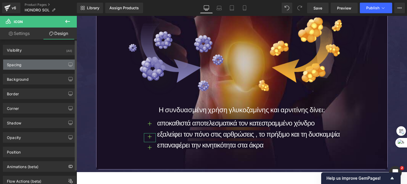
click at [33, 62] on div "Spacing" at bounding box center [39, 65] width 73 height 10
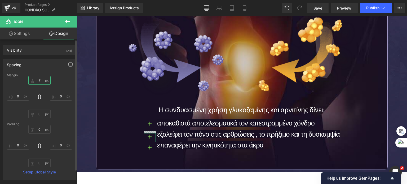
click at [42, 82] on input "7" at bounding box center [39, 80] width 22 height 9
type input "0"
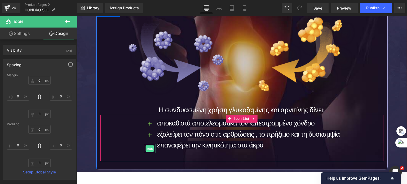
click at [151, 148] on span "Icon" at bounding box center [150, 149] width 8 height 6
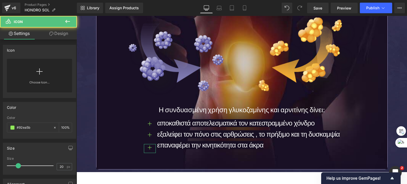
click at [63, 29] on link "Design" at bounding box center [58, 34] width 38 height 12
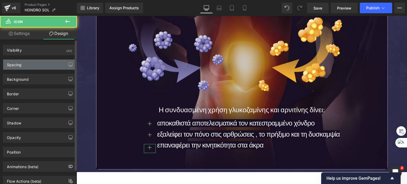
click at [32, 65] on div "Spacing" at bounding box center [39, 65] width 73 height 10
type input "7"
type input "0"
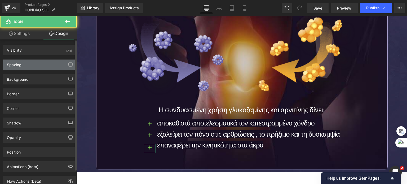
type input "0"
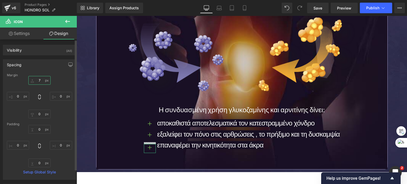
click at [37, 78] on input "7" at bounding box center [39, 80] width 22 height 9
type input "0"
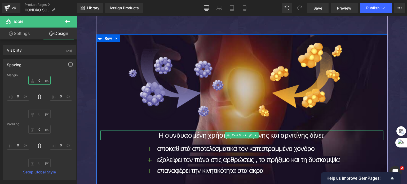
scroll to position [457, 0]
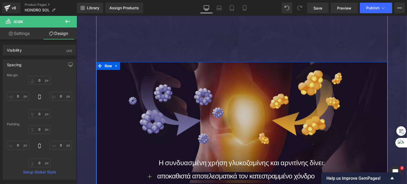
click at [180, 106] on img at bounding box center [241, 114] width 226 height 88
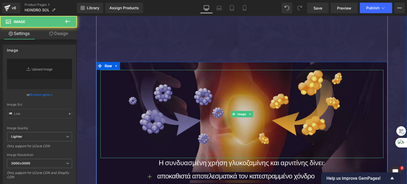
type input "[URL][DOMAIN_NAME]"
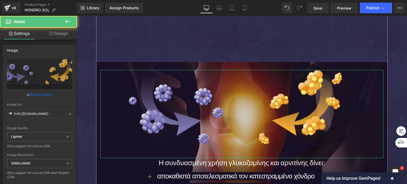
click at [54, 30] on link "Design" at bounding box center [58, 34] width 38 height 12
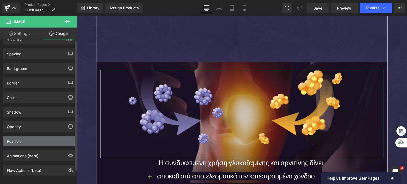
scroll to position [16, 0]
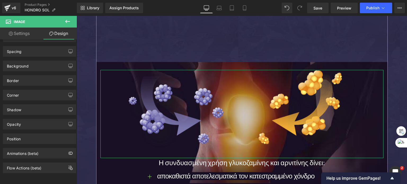
click at [27, 32] on link "Settings" at bounding box center [19, 34] width 38 height 12
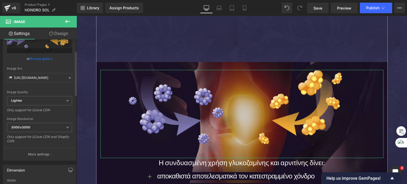
scroll to position [106, 0]
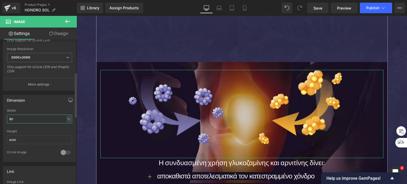
drag, startPoint x: 19, startPoint y: 121, endPoint x: 0, endPoint y: 118, distance: 19.5
click at [0, 118] on div "Dimension 80% Width 80 % % px auto Height auto 0 Circle Image" at bounding box center [39, 126] width 79 height 71
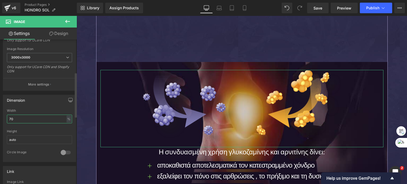
drag, startPoint x: 16, startPoint y: 117, endPoint x: 0, endPoint y: 117, distance: 15.9
click at [0, 117] on div "Dimension 70% Width 70 % % px auto Height auto 0 Circle Image" at bounding box center [39, 126] width 79 height 71
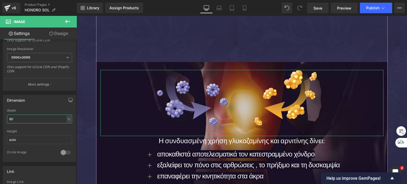
type input "60"
click at [54, 31] on link "Design" at bounding box center [58, 34] width 38 height 12
type input "0"
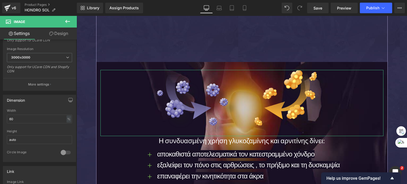
type input "0"
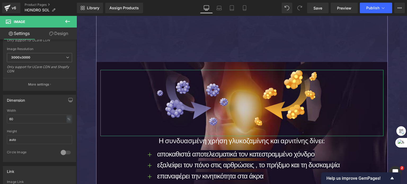
type input "0"
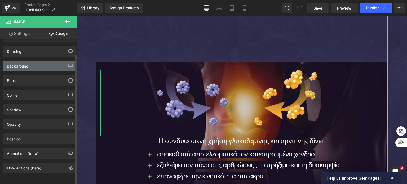
click at [25, 64] on div "Background" at bounding box center [18, 64] width 22 height 7
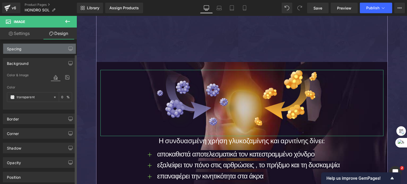
click at [28, 51] on div "Spacing" at bounding box center [39, 49] width 73 height 10
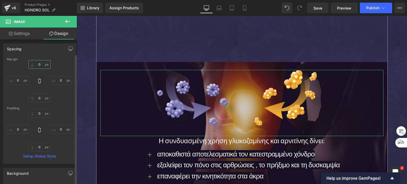
click at [37, 65] on input "0" at bounding box center [39, 64] width 22 height 9
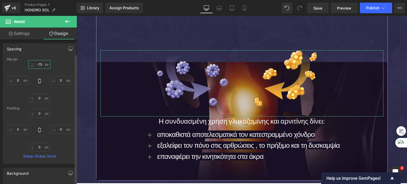
type input "-76"
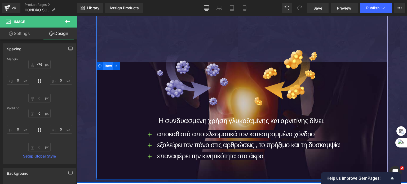
click at [108, 66] on span "Row" at bounding box center [108, 66] width 10 height 8
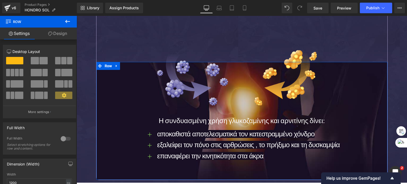
drag, startPoint x: 58, startPoint y: 33, endPoint x: 41, endPoint y: 49, distance: 23.6
click at [58, 33] on link "Design" at bounding box center [57, 34] width 38 height 12
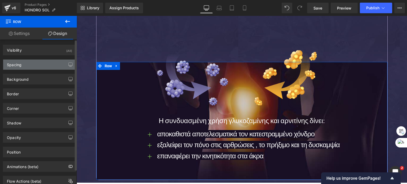
type input "https://ucarecdn.com/87debc28-96c4-43e0-8aa2-524717ef6b6a/-/format/auto/-/previ…"
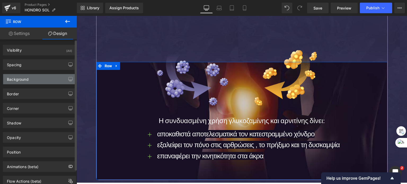
click at [26, 75] on div "Background" at bounding box center [18, 77] width 22 height 7
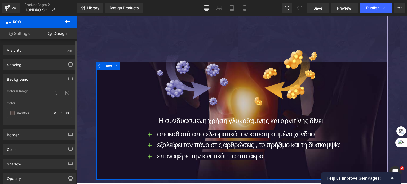
drag, startPoint x: 64, startPoint y: 93, endPoint x: 49, endPoint y: 102, distance: 17.9
click at [65, 93] on icon at bounding box center [68, 93] width 10 height 7
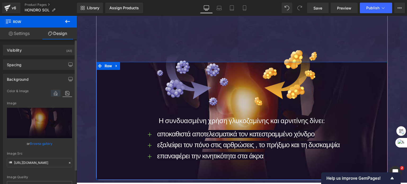
click at [51, 91] on icon at bounding box center [56, 93] width 10 height 7
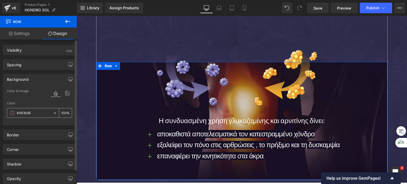
click at [54, 113] on icon at bounding box center [55, 113] width 4 height 4
type input "none"
type input "0"
click at [65, 95] on icon at bounding box center [68, 93] width 10 height 7
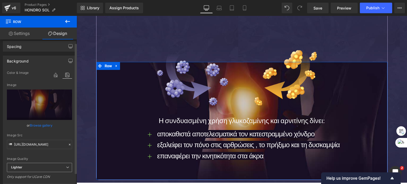
scroll to position [53, 0]
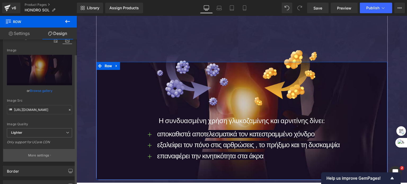
click at [28, 155] on p "More settings" at bounding box center [38, 155] width 21 height 5
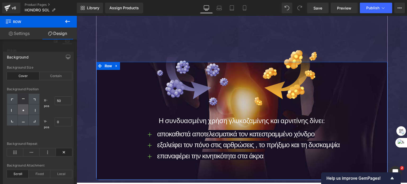
click at [21, 109] on div at bounding box center [23, 109] width 11 height 11
type input "50"
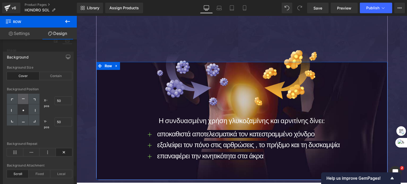
click at [22, 95] on div at bounding box center [23, 99] width 11 height 11
type input "50"
type input "0"
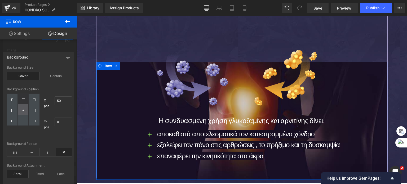
click at [21, 108] on div at bounding box center [23, 109] width 11 height 11
type input "50"
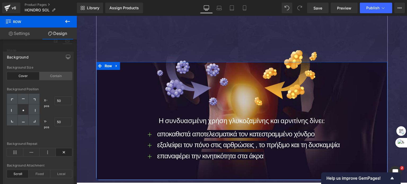
click at [51, 73] on div "Contain" at bounding box center [55, 76] width 33 height 8
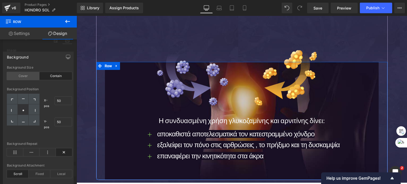
click at [33, 77] on div "Cover" at bounding box center [23, 76] width 33 height 8
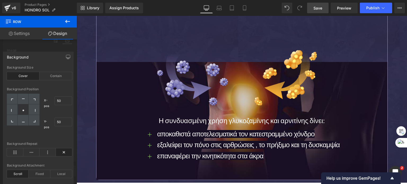
click at [315, 7] on span "Save" at bounding box center [317, 8] width 9 height 6
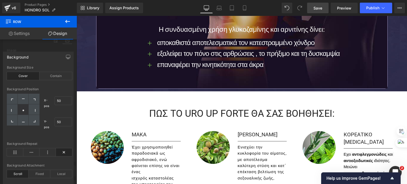
scroll to position [589, 0]
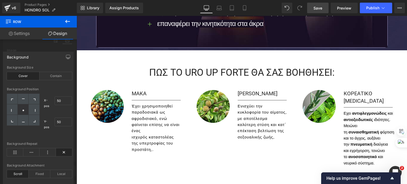
click at [87, 60] on body "€{{amount_with_comma_separator}} Αναζητηση ΑΝΔΡΙΚΕΣ ΦΕΡΟΜΟΝΕΣ ΑΝΤΡΙΚΕΣ ΦΕΡΟΜΟΝΕ…" at bounding box center [242, 116] width 330 height 1378
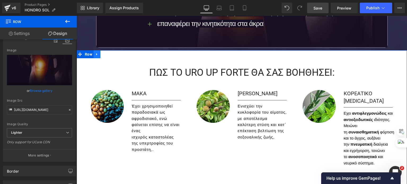
click at [93, 53] on link at bounding box center [96, 54] width 7 height 8
click at [109, 54] on icon at bounding box center [111, 54] width 4 height 4
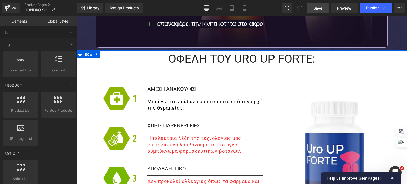
click at [100, 55] on icon at bounding box center [101, 54] width 3 height 3
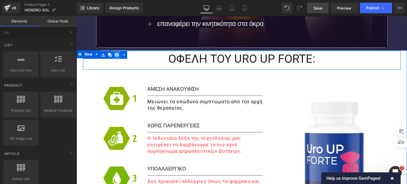
click at [115, 54] on icon at bounding box center [117, 55] width 4 height 4
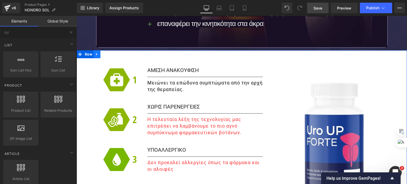
drag, startPoint x: 96, startPoint y: 54, endPoint x: 98, endPoint y: 56, distance: 3.0
click at [95, 54] on icon at bounding box center [97, 54] width 4 height 4
click at [109, 55] on icon at bounding box center [111, 54] width 4 height 4
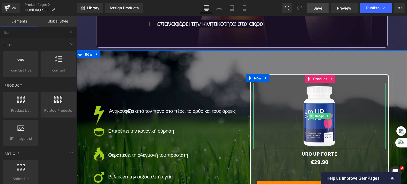
click at [311, 114] on span at bounding box center [311, 116] width 6 height 6
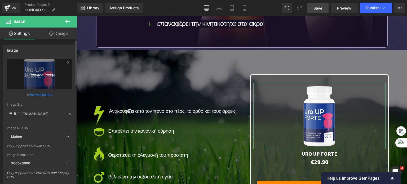
click at [39, 73] on icon "Replace Image" at bounding box center [39, 74] width 42 height 7
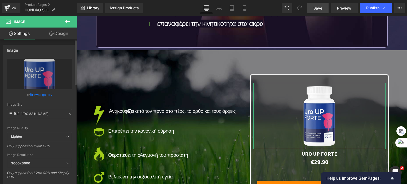
click at [38, 92] on link "Browse gallery" at bounding box center [41, 94] width 23 height 9
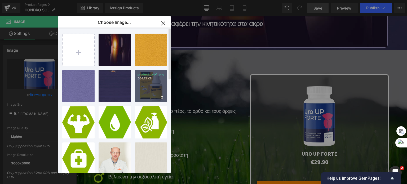
drag, startPoint x: 152, startPoint y: 89, endPoint x: 76, endPoint y: 74, distance: 77.5
click at [152, 89] on div "product...ct-1.png 564.15 KB" at bounding box center [151, 86] width 32 height 32
type input "https://ucarecdn.com/0dca2b8f-b40b-4ca4-932b-0f5b62032061/-/format/auto/-/previ…"
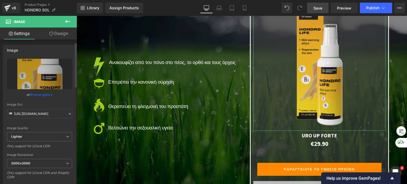
scroll to position [106, 0]
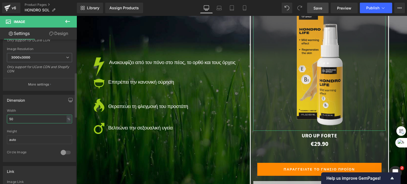
drag, startPoint x: 18, startPoint y: 116, endPoint x: 0, endPoint y: 117, distance: 18.3
click at [0, 117] on div "Dimension 50% Width 50 % % px auto Height auto 0 Circle Image" at bounding box center [39, 126] width 79 height 71
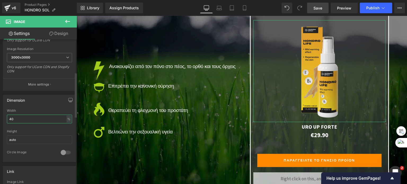
scroll to position [656, 0]
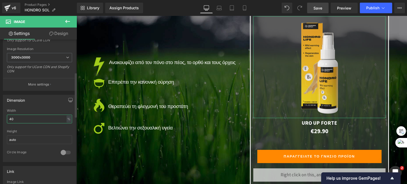
drag, startPoint x: 3, startPoint y: 117, endPoint x: 0, endPoint y: 116, distance: 3.3
click at [0, 116] on div "Dimension 40% Width 40 % % px auto Height auto 0 Circle Image" at bounding box center [39, 126] width 79 height 71
type input "35"
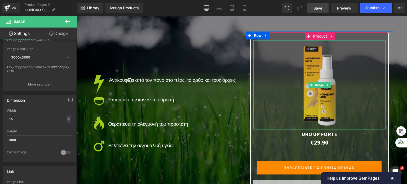
scroll to position [623, 0]
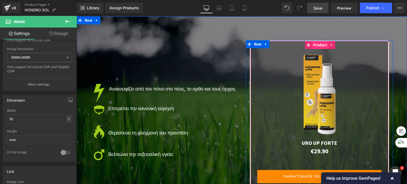
click at [318, 46] on span "Product" at bounding box center [320, 45] width 16 height 8
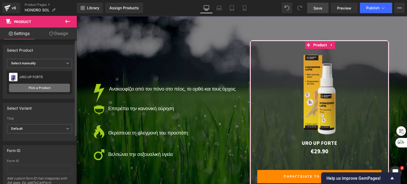
click at [32, 86] on link "Pick a Product" at bounding box center [39, 88] width 61 height 8
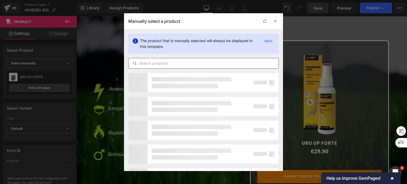
click at [172, 61] on input "text" at bounding box center [203, 63] width 150 height 6
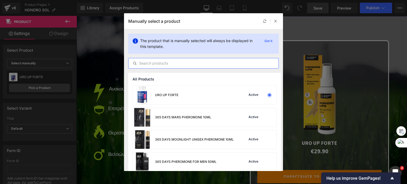
paste input "HONDRO SOL 75ML"
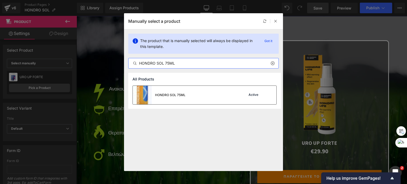
type input "HONDRO SOL 75ML"
click at [178, 96] on div "HONDRO SOL 75ML" at bounding box center [170, 95] width 30 height 5
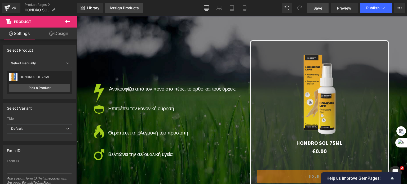
click at [115, 9] on div "Assign Products" at bounding box center [123, 8] width 29 height 4
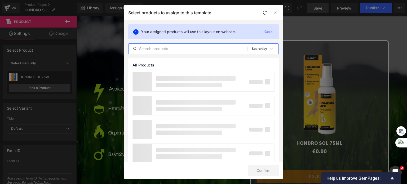
click at [177, 48] on input "text" at bounding box center [187, 49] width 119 height 6
paste input "HONDRO SOL 75ML"
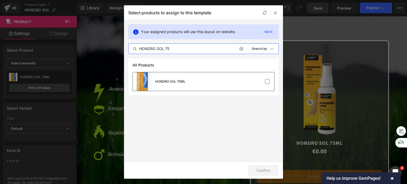
type input "HONDRO SOL 75"
click at [208, 85] on div "HONDRO SOL 75ML" at bounding box center [203, 81] width 141 height 19
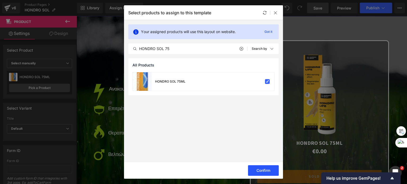
click at [261, 170] on button "Confirm" at bounding box center [263, 170] width 31 height 11
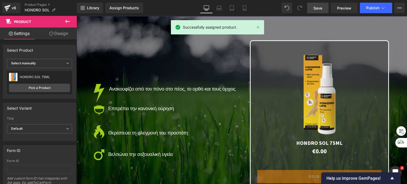
click at [276, 11] on div "Library Assign Products Product Preview Manage assigned products Desktop Deskto…" at bounding box center [242, 8] width 330 height 11
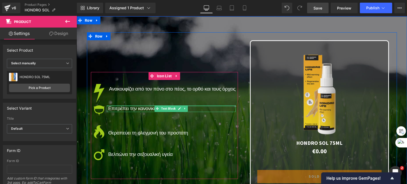
scroll to position [596, 0]
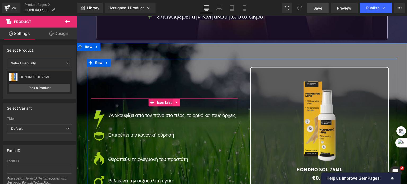
click at [176, 101] on icon at bounding box center [176, 102] width 1 height 2
click at [178, 102] on icon at bounding box center [180, 102] width 4 height 4
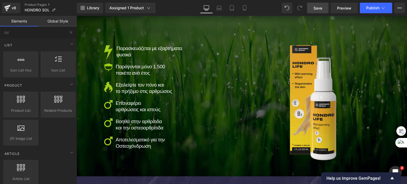
scroll to position [106, 0]
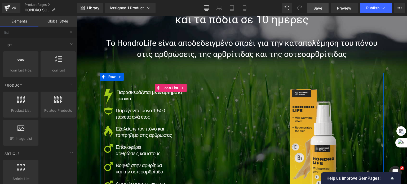
click at [180, 86] on link at bounding box center [183, 88] width 7 height 8
click at [178, 87] on icon at bounding box center [180, 88] width 4 height 4
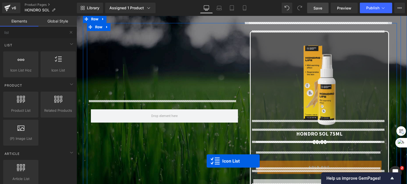
scroll to position [650, 0]
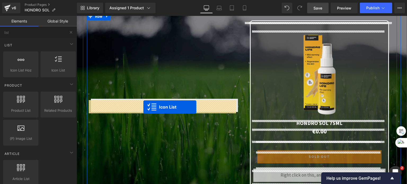
drag, startPoint x: 157, startPoint y: 41, endPoint x: 143, endPoint y: 107, distance: 67.4
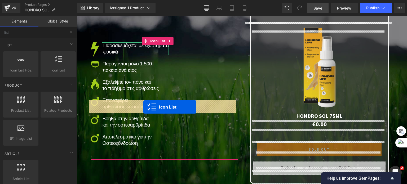
scroll to position [641, 0]
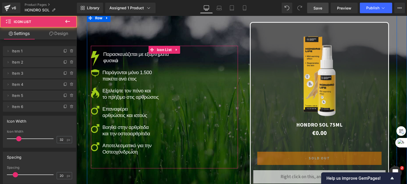
click at [180, 74] on div "Image Παρασκευάζεται με εξαρτήματα φυσικά Text Block Image Παράγονται μόνο 1.50…" at bounding box center [164, 105] width 147 height 109
click at [165, 49] on span "Icon List" at bounding box center [164, 50] width 18 height 8
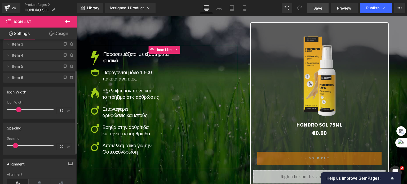
scroll to position [79, 0]
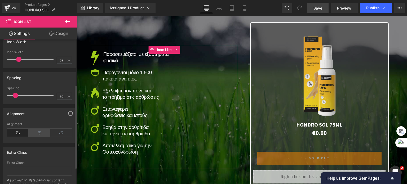
click at [37, 133] on icon at bounding box center [40, 133] width 22 height 8
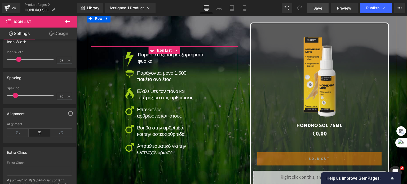
scroll to position [641, 0]
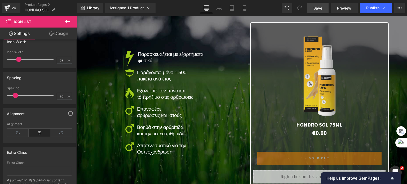
drag, startPoint x: 320, startPoint y: 5, endPoint x: 76, endPoint y: 100, distance: 261.8
click at [320, 5] on link "Save" at bounding box center [317, 8] width 21 height 11
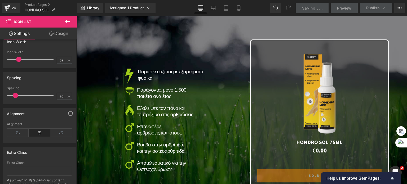
scroll to position [615, 0]
